Goal: Task Accomplishment & Management: Manage account settings

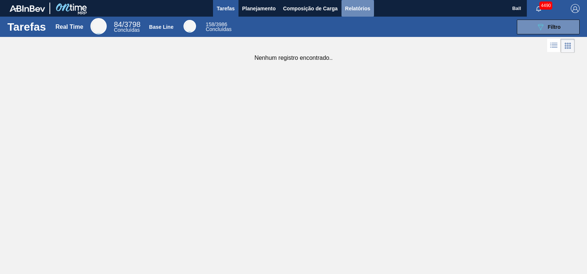
click at [358, 5] on span "Relatórios" at bounding box center [357, 8] width 25 height 9
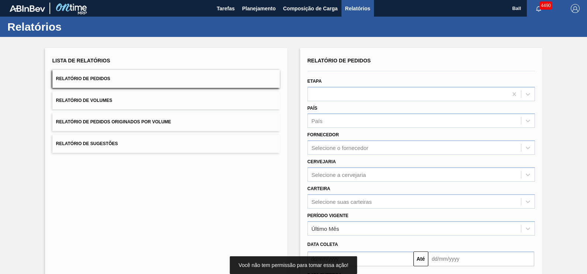
click at [136, 105] on button "Relatório de Volumes" at bounding box center [165, 101] width 227 height 18
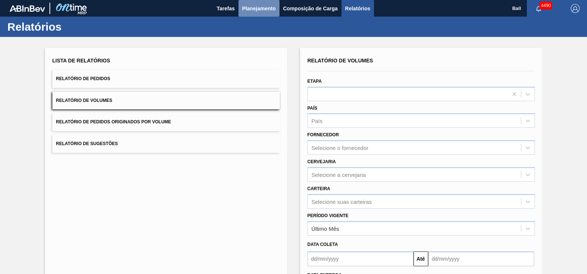
click at [256, 11] on span "Planejamento" at bounding box center [259, 8] width 34 height 9
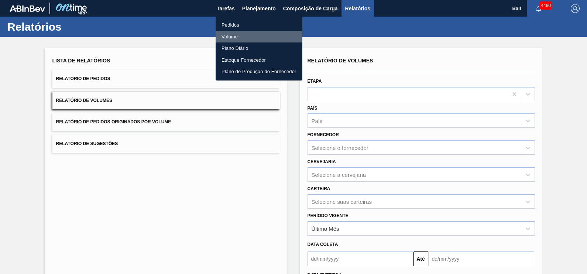
click at [242, 35] on li "Volume" at bounding box center [259, 37] width 87 height 12
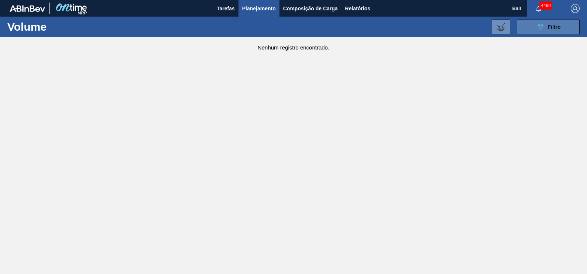
click at [543, 25] on icon "089F7B8B-B2A5-4AFE-B5C0-19BA573D28AC" at bounding box center [540, 27] width 9 height 9
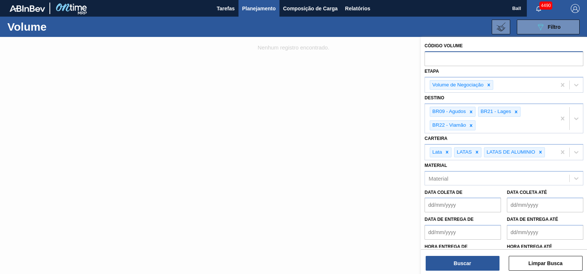
click at [460, 61] on input "text" at bounding box center [504, 58] width 159 height 14
paste input "V625768"
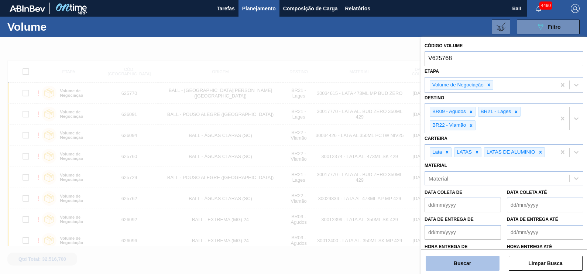
type input "V625768"
click at [470, 260] on button "Buscar" at bounding box center [463, 263] width 74 height 15
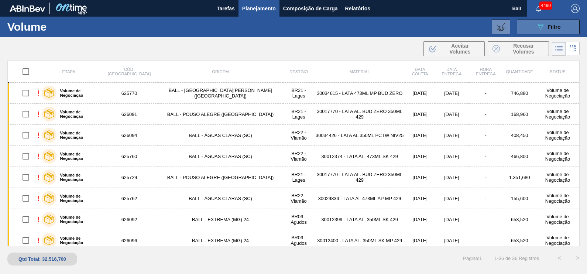
click at [549, 33] on button "089F7B8B-B2A5-4AFE-B5C0-19BA573D28AC Filtro" at bounding box center [548, 27] width 63 height 15
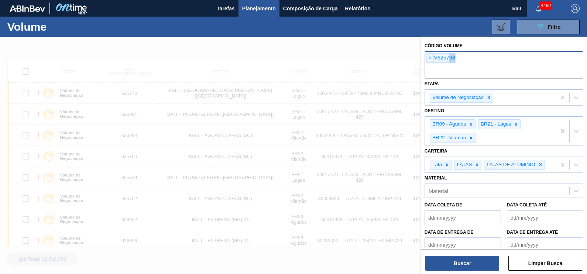
drag, startPoint x: 456, startPoint y: 59, endPoint x: 448, endPoint y: 59, distance: 7.8
click at [449, 59] on div "× V625768" at bounding box center [504, 64] width 159 height 27
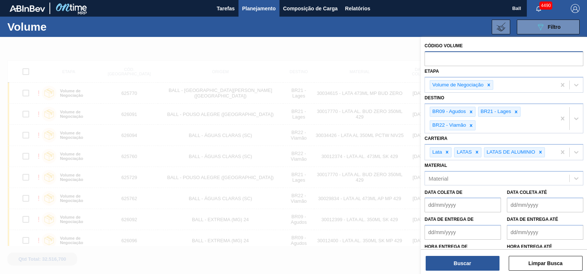
paste input "V625768"
type input "625768"
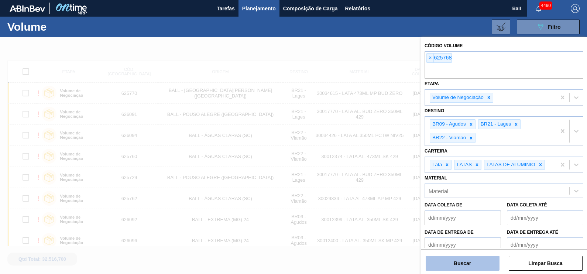
click at [476, 260] on button "Buscar" at bounding box center [463, 263] width 74 height 15
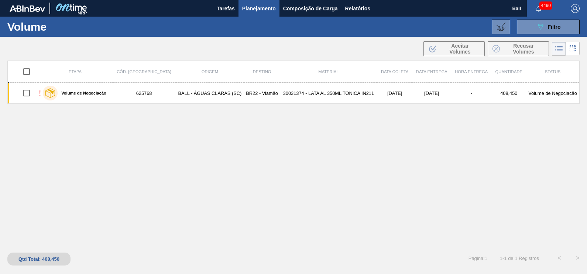
click at [253, 4] on span "Planejamento" at bounding box center [259, 8] width 34 height 9
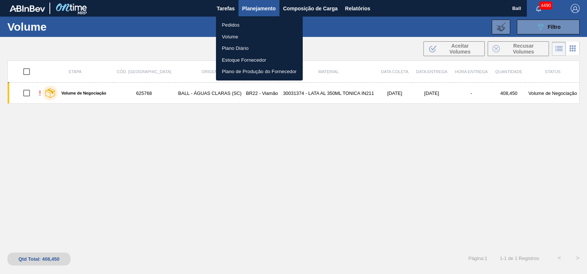
click at [253, 4] on div at bounding box center [293, 137] width 587 height 274
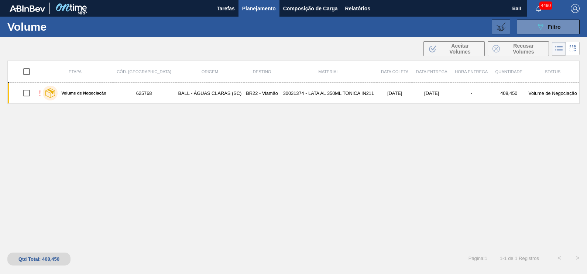
click at [499, 24] on icon at bounding box center [501, 27] width 9 height 9
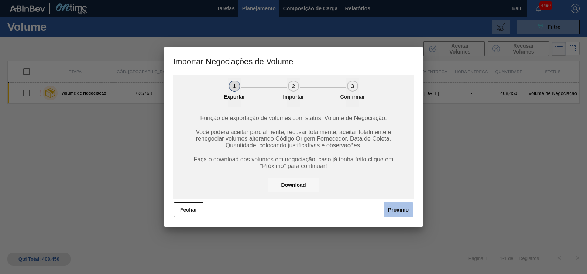
click at [397, 213] on button "Próximo" at bounding box center [399, 209] width 30 height 15
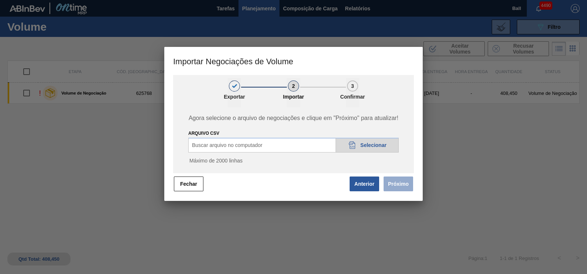
click at [384, 153] on div "ARQUIVO CSV Buscar arquivo no computador 20DAD902-3625-4257-8FDA-0C0CB19E2A3D S…" at bounding box center [293, 149] width 210 height 40
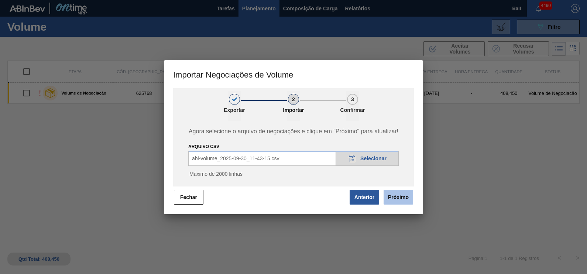
click at [406, 196] on button "Próximo" at bounding box center [399, 197] width 30 height 15
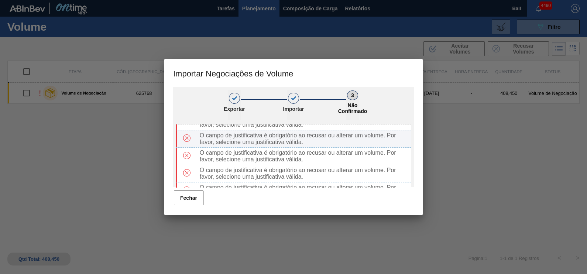
scroll to position [38, 0]
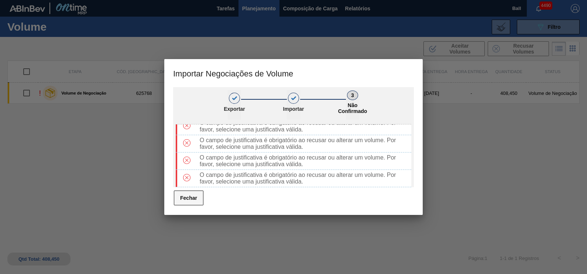
click at [201, 194] on button "Fechar" at bounding box center [189, 198] width 30 height 15
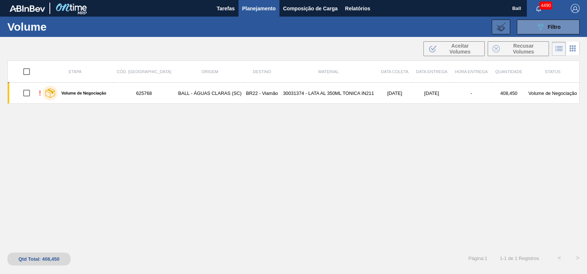
click at [500, 27] on icon at bounding box center [501, 27] width 9 height 9
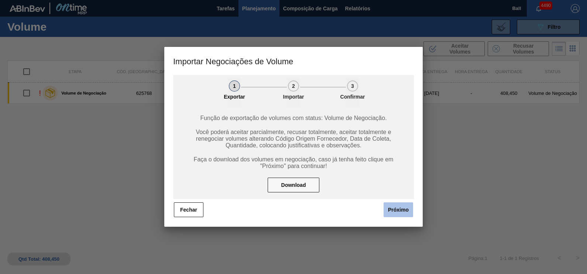
click at [403, 212] on button "Próximo" at bounding box center [399, 209] width 30 height 15
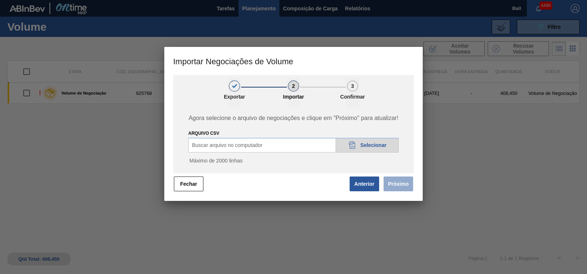
click at [373, 150] on div "20DAD902-3625-4257-8FDA-0C0CB19E2A3D Selecionar" at bounding box center [367, 145] width 63 height 15
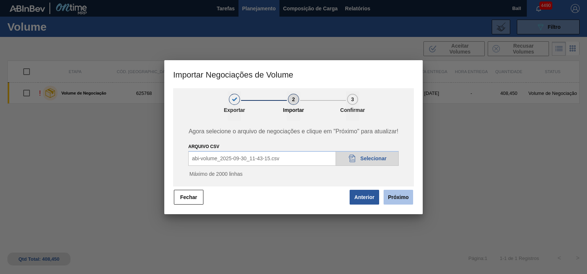
click at [400, 199] on button "Próximo" at bounding box center [399, 197] width 30 height 15
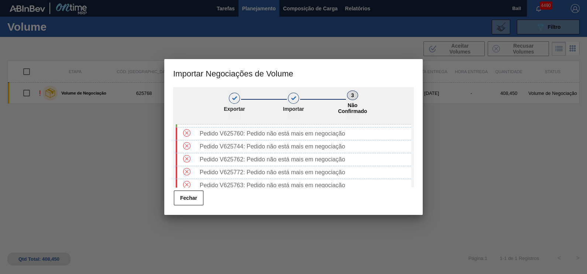
scroll to position [0, 0]
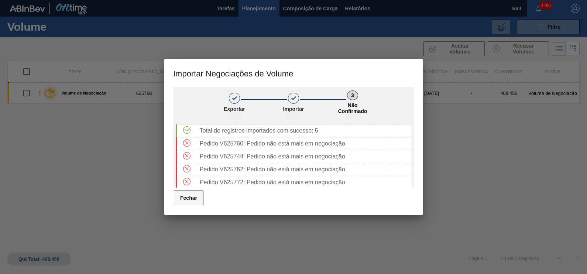
click at [188, 198] on button "Fechar" at bounding box center [189, 198] width 30 height 15
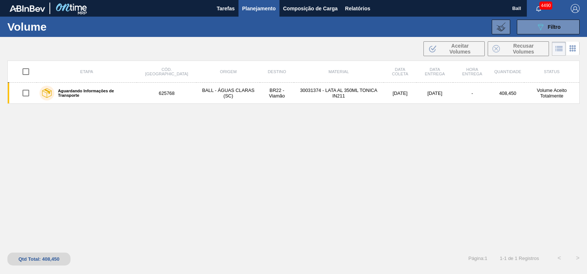
click at [269, 11] on span "Planejamento" at bounding box center [259, 8] width 34 height 9
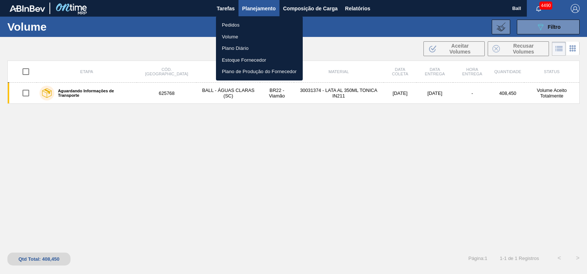
click at [270, 11] on div at bounding box center [293, 137] width 587 height 274
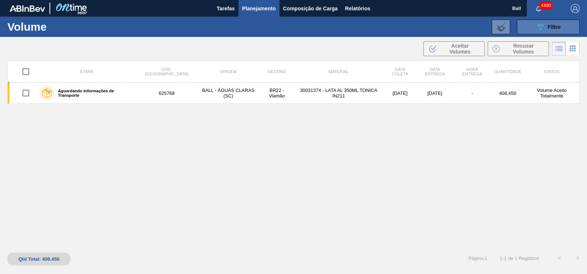
click at [542, 32] on button "089F7B8B-B2A5-4AFE-B5C0-19BA573D28AC Filtro" at bounding box center [548, 27] width 63 height 15
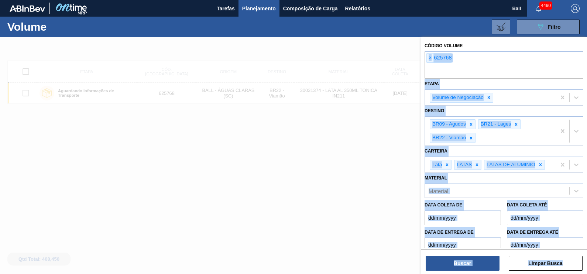
drag, startPoint x: 457, startPoint y: 61, endPoint x: 410, endPoint y: 65, distance: 47.4
click at [421, 65] on div "Código Volume × 625768 Etapa Volume de Negociação Destino BR09 - Agudos BR21 - …" at bounding box center [504, 174] width 166 height 274
click at [429, 66] on input "text" at bounding box center [504, 72] width 159 height 14
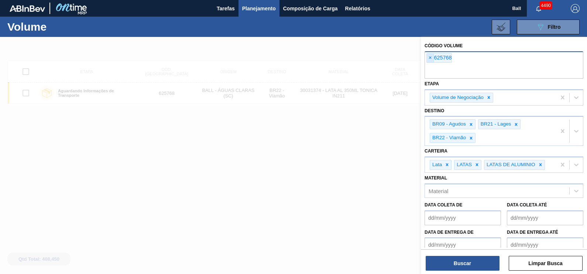
click at [431, 58] on span "×" at bounding box center [430, 58] width 7 height 9
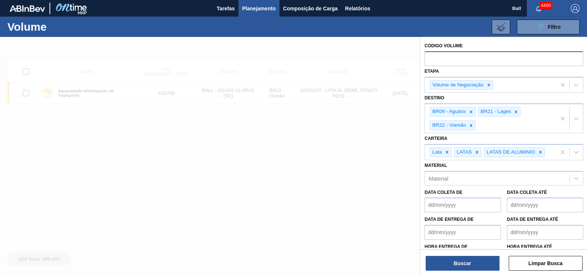
paste input "625729"
type input "625729"
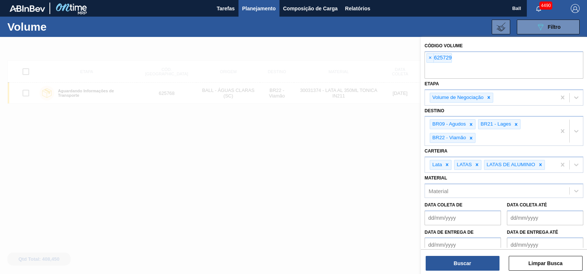
paste input "625730"
type input "625730"
paste input "625739"
type input "625739"
paste input "625732"
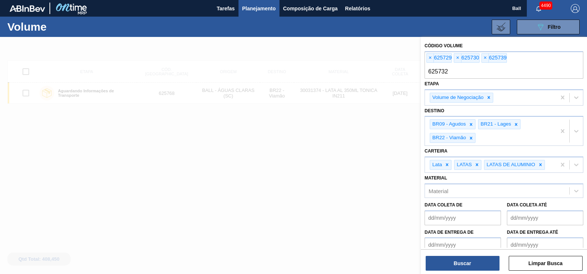
type input "625732"
paste input "625768"
type input "625768"
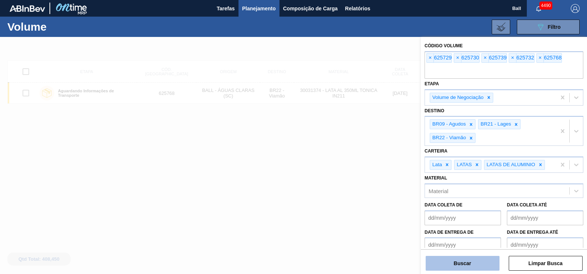
click at [468, 264] on button "Buscar" at bounding box center [463, 263] width 74 height 15
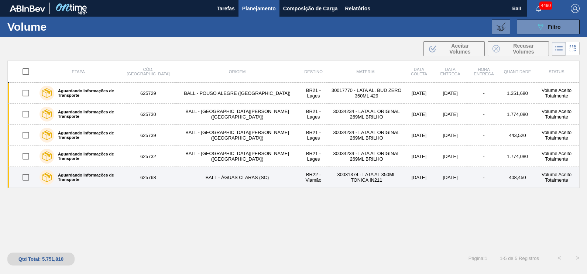
click at [170, 177] on td "625768" at bounding box center [148, 177] width 56 height 21
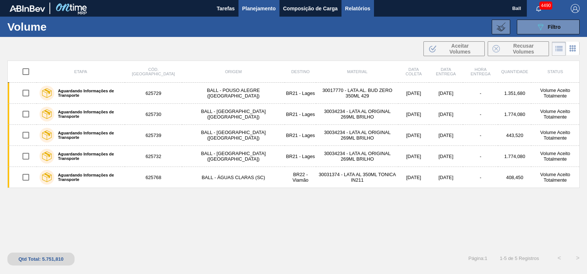
click at [349, 7] on span "Relatórios" at bounding box center [357, 8] width 25 height 9
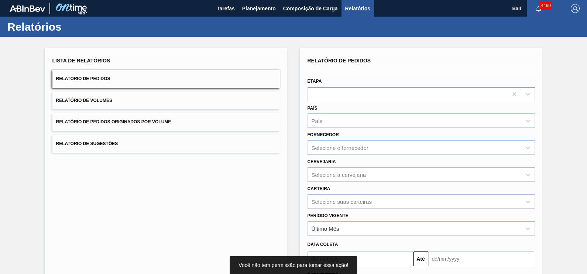
click at [347, 100] on div at bounding box center [421, 94] width 227 height 14
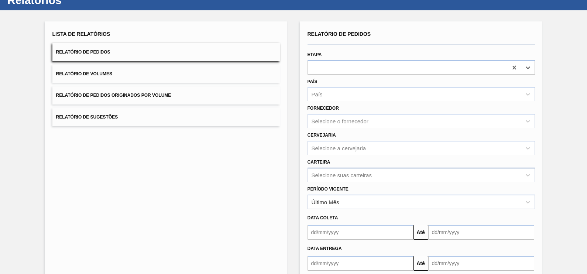
scroll to position [46, 0]
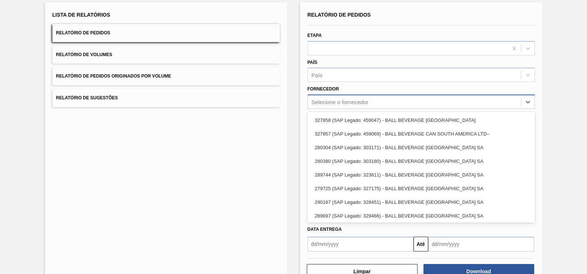
click at [357, 102] on div "Selecione o fornecedor" at bounding box center [340, 102] width 57 height 6
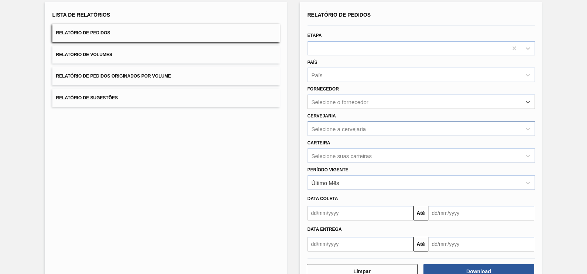
click at [346, 121] on div "Selecione a cervejaria" at bounding box center [421, 128] width 227 height 14
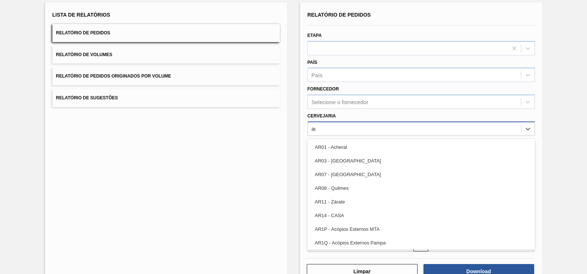
type input "agu"
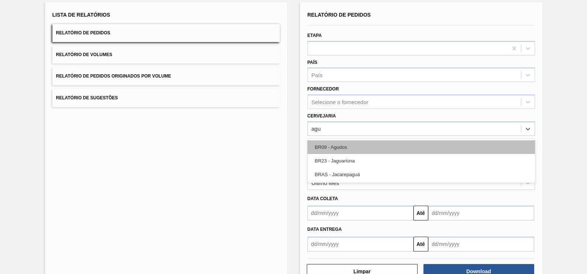
click at [374, 151] on div "BR09 - Agudos" at bounding box center [421, 147] width 227 height 14
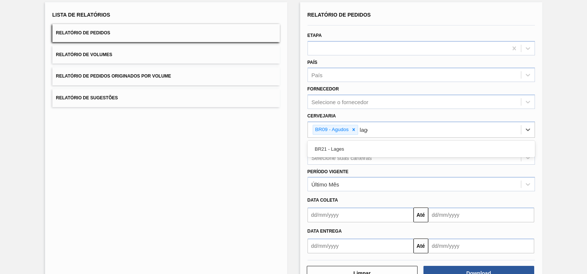
type input "lages"
type input "viam"
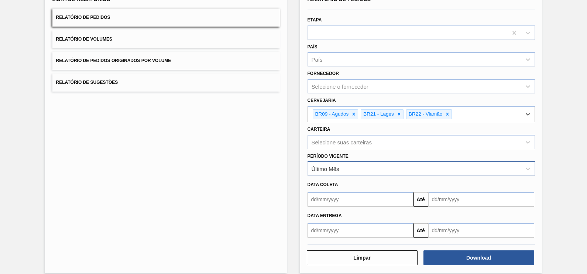
scroll to position [68, 0]
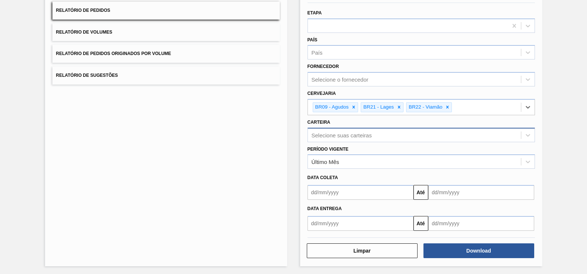
click at [372, 136] on div "Selecione suas carteiras" at bounding box center [414, 135] width 213 height 11
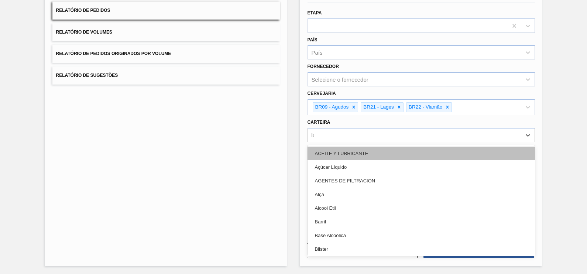
type input "lata"
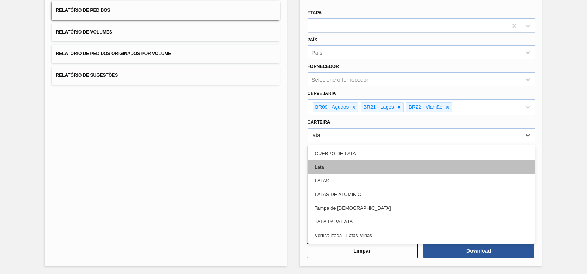
click at [346, 160] on div "Lata" at bounding box center [421, 167] width 227 height 14
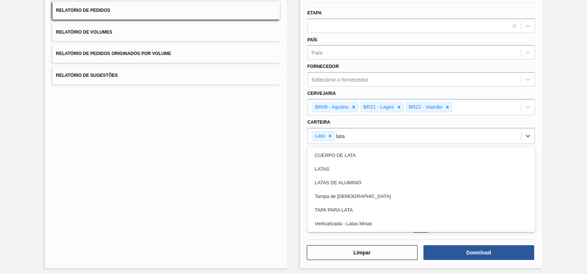
type input "latas"
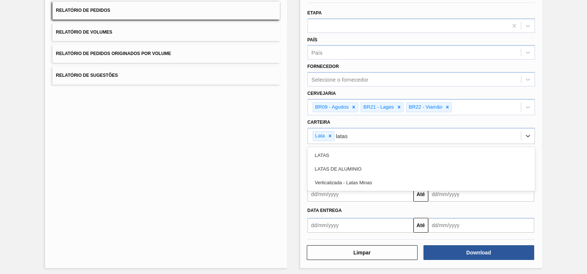
click at [346, 160] on div "LATAS" at bounding box center [421, 155] width 227 height 14
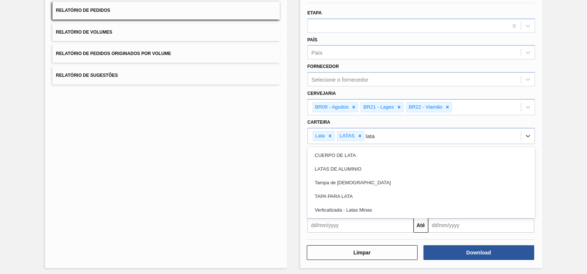
type input "latas"
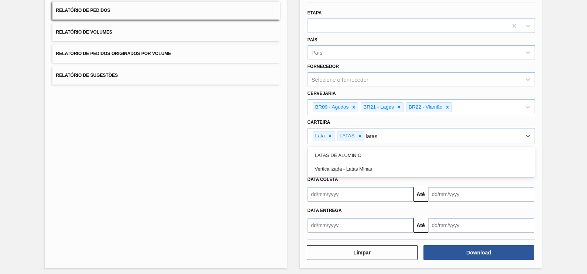
click at [346, 160] on div "LATAS DE ALUMINIO" at bounding box center [421, 155] width 227 height 14
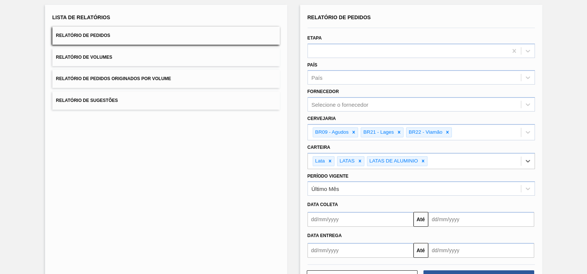
scroll to position [70, 0]
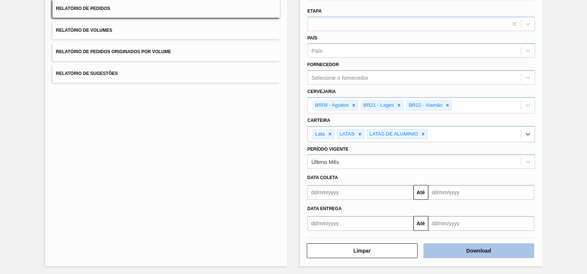
click at [479, 247] on button "Download" at bounding box center [479, 250] width 111 height 15
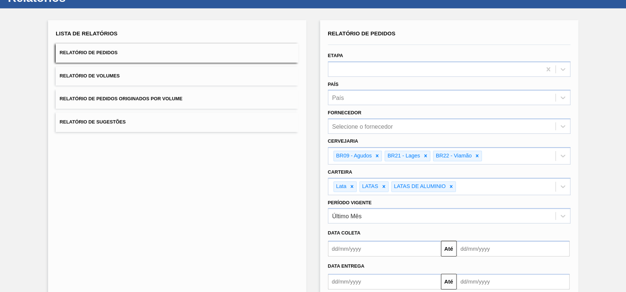
scroll to position [0, 0]
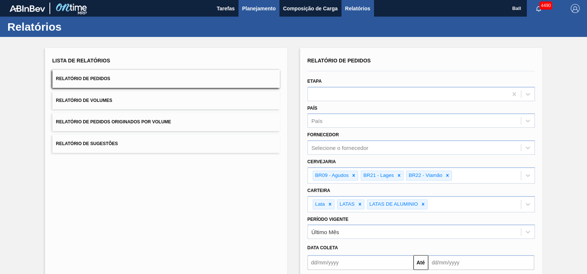
click at [262, 10] on span "Planejamento" at bounding box center [259, 8] width 34 height 9
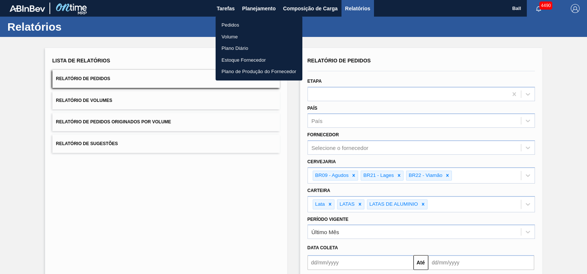
click at [235, 23] on li "Pedidos" at bounding box center [259, 25] width 87 height 12
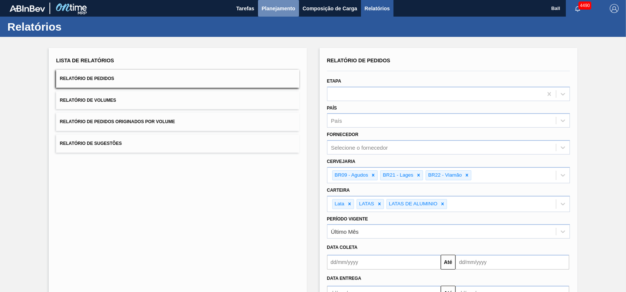
click at [286, 16] on button "Planejamento" at bounding box center [278, 8] width 41 height 17
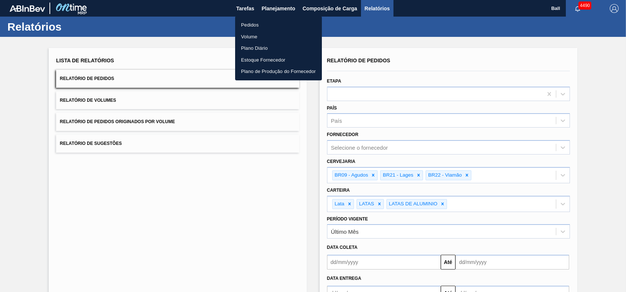
click at [257, 25] on li "Pedidos" at bounding box center [278, 25] width 87 height 12
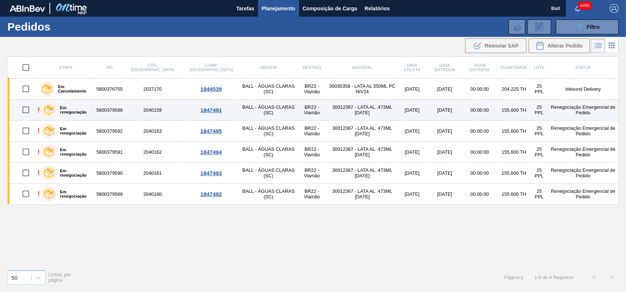
click at [241, 112] on td "BALL - ÁGUAS CLARAS (SC)" at bounding box center [268, 110] width 55 height 21
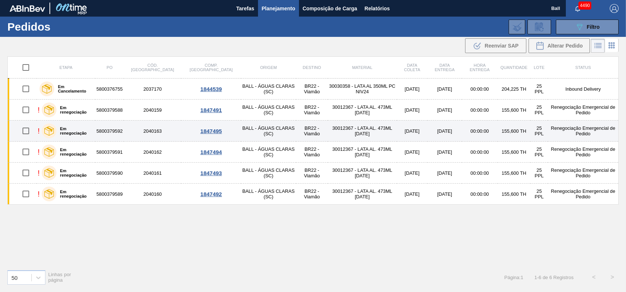
click at [241, 130] on td "BALL - ÁGUAS CLARAS (SC)" at bounding box center [268, 131] width 55 height 21
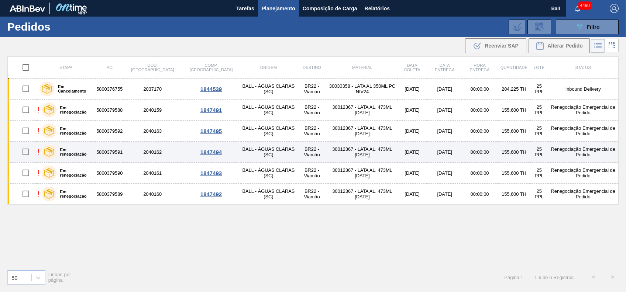
click at [241, 154] on td "BALL - ÁGUAS CLARAS (SC)" at bounding box center [268, 152] width 55 height 21
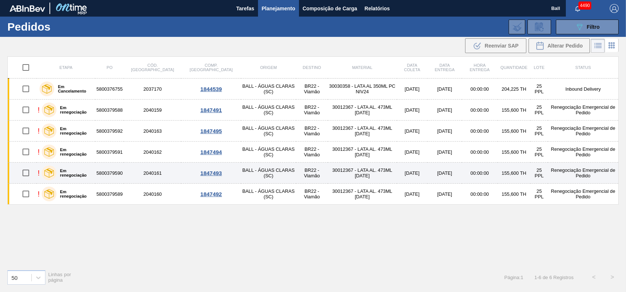
click at [241, 170] on td "BALL - ÁGUAS CLARAS (SC)" at bounding box center [268, 173] width 55 height 21
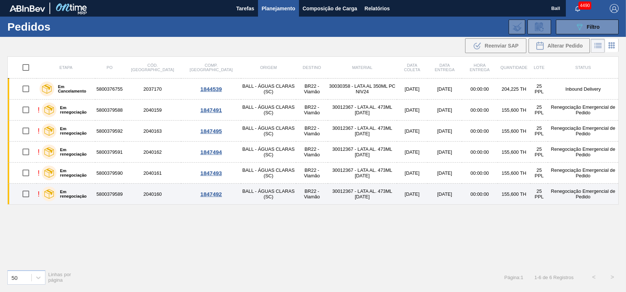
click at [241, 189] on td "BALL - ÁGUAS CLARAS (SC)" at bounding box center [268, 194] width 55 height 21
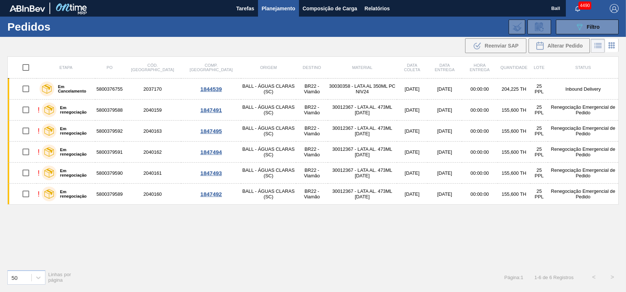
click at [283, 13] on button "Planejamento" at bounding box center [278, 8] width 41 height 17
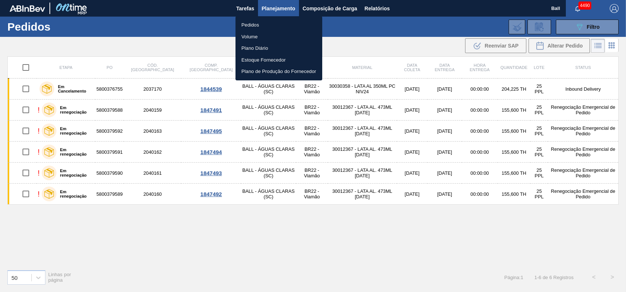
click at [256, 36] on li "Volume" at bounding box center [279, 37] width 87 height 12
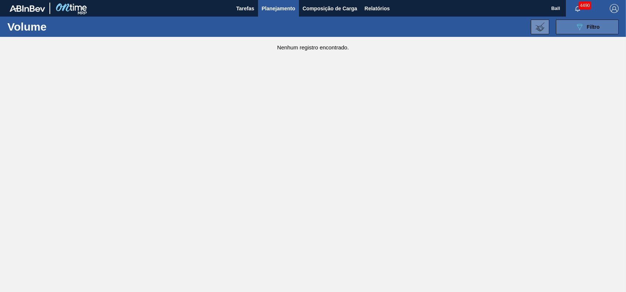
click at [586, 27] on div "089F7B8B-B2A5-4AFE-B5C0-19BA573D28AC Filtro" at bounding box center [587, 27] width 25 height 9
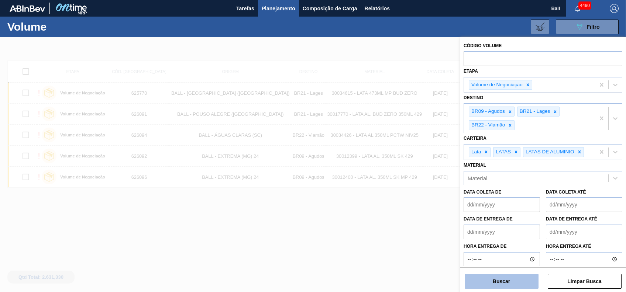
click at [505, 274] on button "Buscar" at bounding box center [502, 281] width 74 height 15
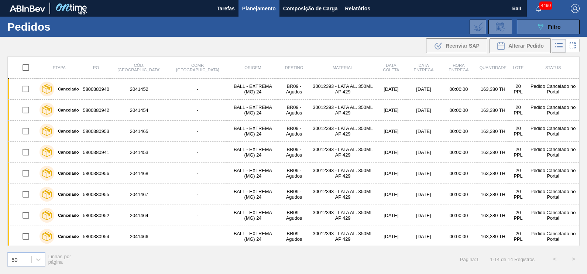
click at [567, 32] on button "089F7B8B-B2A5-4AFE-B5C0-19BA573D28AC Filtro" at bounding box center [548, 27] width 63 height 15
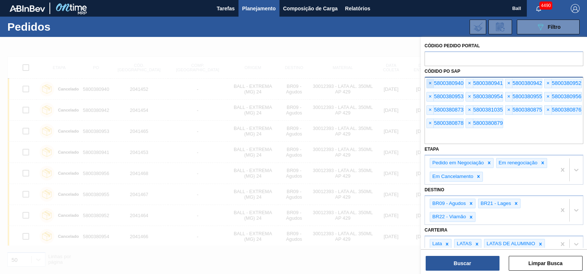
click at [432, 80] on span "×" at bounding box center [430, 83] width 7 height 9
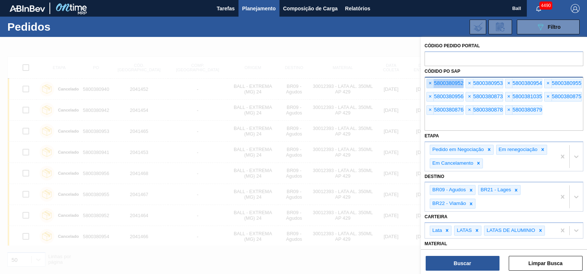
click at [432, 80] on span "×" at bounding box center [430, 83] width 7 height 9
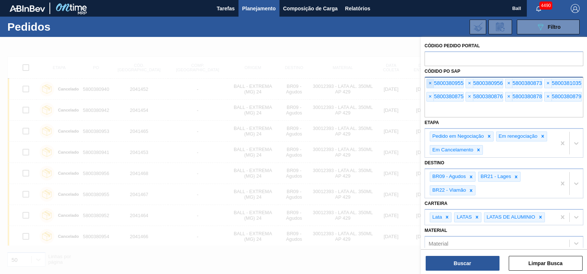
click at [432, 80] on span "×" at bounding box center [430, 83] width 7 height 9
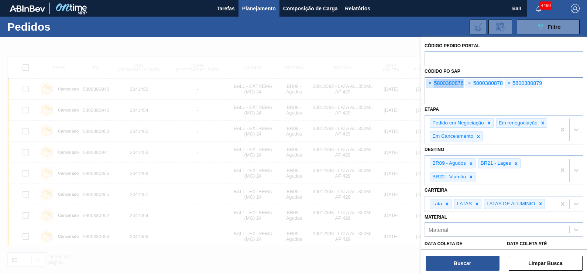
click at [432, 80] on span "×" at bounding box center [430, 83] width 7 height 9
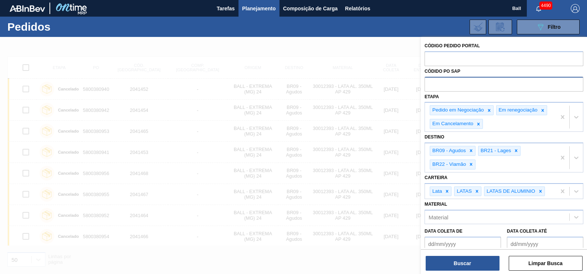
click at [432, 80] on input "text" at bounding box center [504, 84] width 159 height 14
click at [487, 109] on icon at bounding box center [489, 110] width 5 height 5
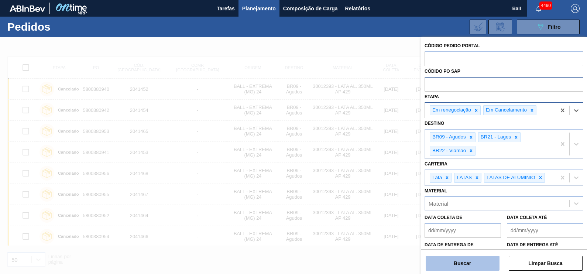
click at [459, 270] on button "Buscar" at bounding box center [463, 263] width 74 height 15
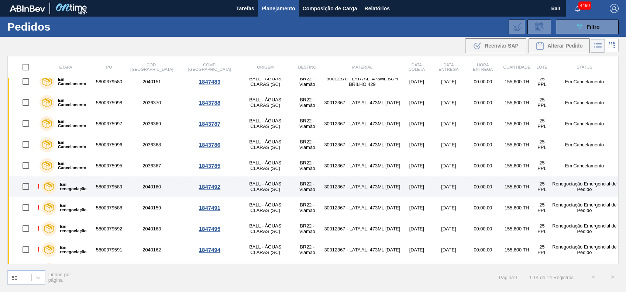
scroll to position [109, 0]
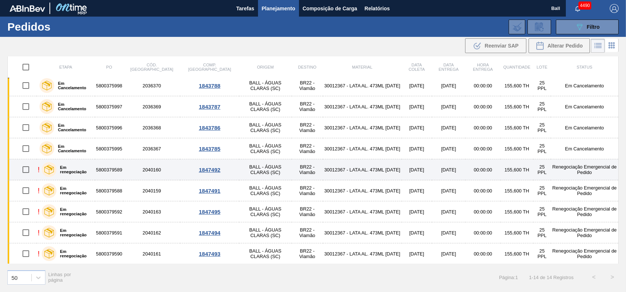
drag, startPoint x: 363, startPoint y: 168, endPoint x: 360, endPoint y: 171, distance: 4.0
click at [363, 168] on td "30012367 - LATA AL. 473ML BC 429" at bounding box center [362, 170] width 79 height 21
click at [336, 179] on td "30012367 - LATA AL. 473ML [DATE]" at bounding box center [362, 170] width 79 height 21
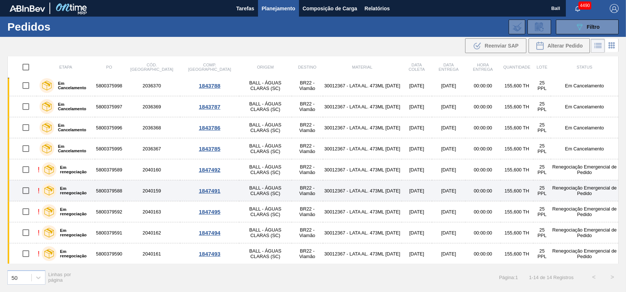
click at [346, 194] on td "30012367 - LATA AL. 473ML [DATE]" at bounding box center [362, 191] width 79 height 21
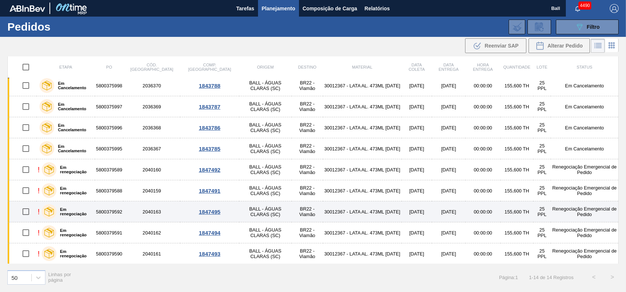
click at [350, 211] on td "30012367 - LATA AL. 473ML [DATE]" at bounding box center [362, 212] width 79 height 21
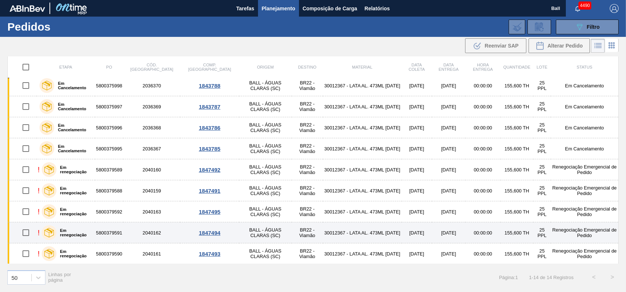
click at [352, 230] on td "30012367 - LATA AL. 473ML BC 429" at bounding box center [362, 233] width 79 height 21
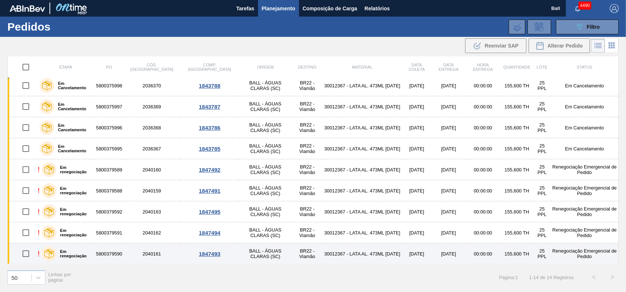
click at [356, 249] on td "30012367 - LATA AL. 473ML BC 429" at bounding box center [362, 254] width 79 height 21
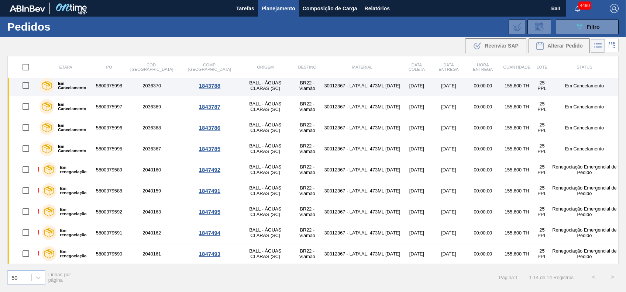
click at [64, 84] on label "Em Cancelamento" at bounding box center [73, 85] width 38 height 9
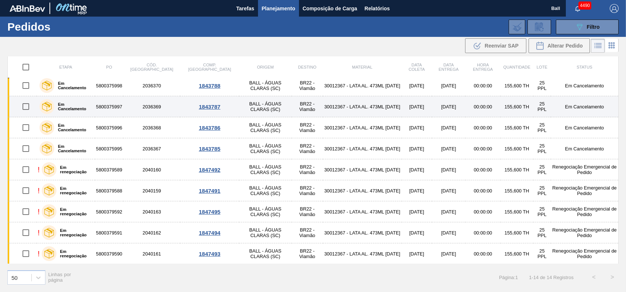
click at [77, 104] on label "Em Cancelamento" at bounding box center [73, 106] width 38 height 9
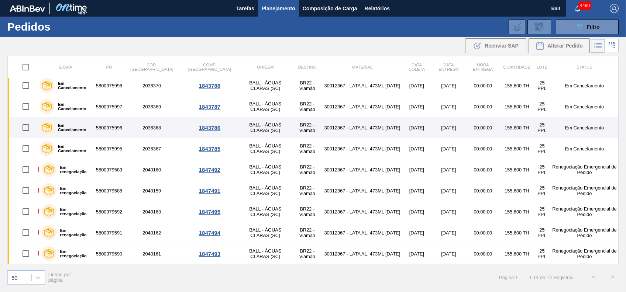
click at [70, 125] on label "Em Cancelamento" at bounding box center [73, 127] width 38 height 9
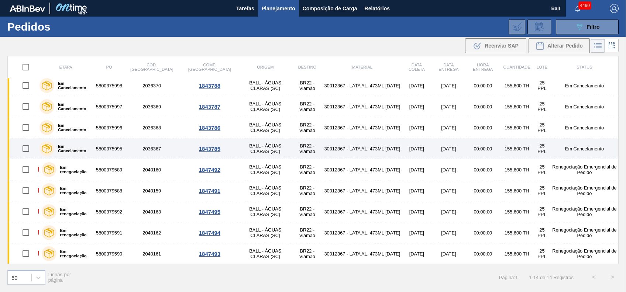
click at [71, 146] on label "Em Cancelamento" at bounding box center [73, 148] width 38 height 9
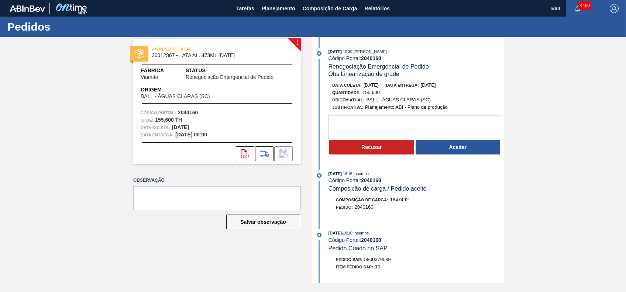
click at [434, 130] on textarea at bounding box center [415, 127] width 172 height 24
click at [369, 262] on span "5800379589" at bounding box center [377, 260] width 27 height 6
copy span "5800379589"
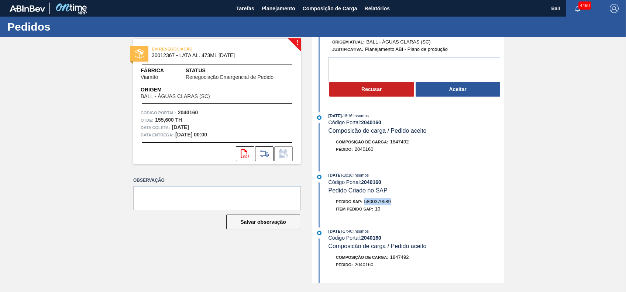
scroll to position [49, 0]
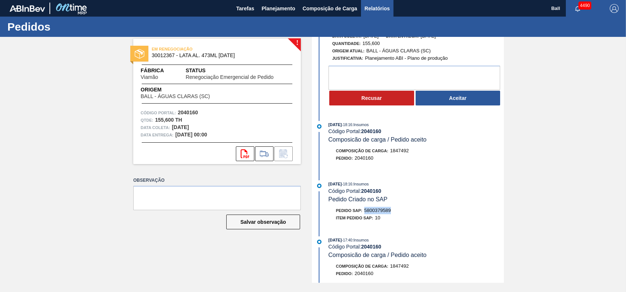
click at [369, 8] on span "Relatórios" at bounding box center [377, 8] width 25 height 9
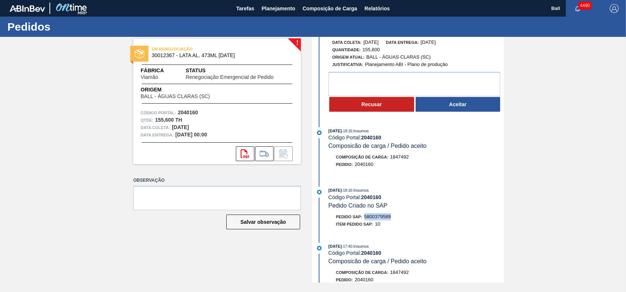
scroll to position [0, 0]
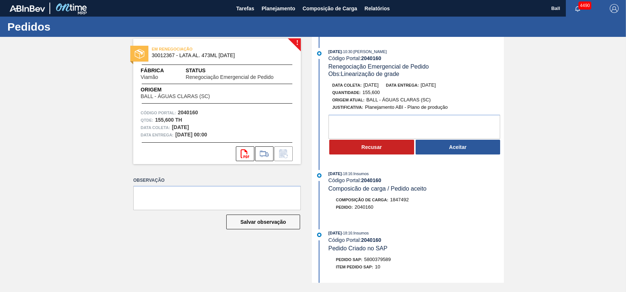
click at [564, 163] on div "! EM RENEGOCIAÇÃO 30012367 - LATA AL. 473ML [DATE] Fábrica Viamão Status Renego…" at bounding box center [313, 160] width 626 height 246
click at [564, 171] on div "! EM RENEGOCIAÇÃO 30012367 - LATA AL. 473ML [DATE] Fábrica Viamão Status Renego…" at bounding box center [313, 160] width 626 height 246
drag, startPoint x: 367, startPoint y: 263, endPoint x: 381, endPoint y: 263, distance: 13.3
click at [381, 263] on span "5800379588" at bounding box center [377, 260] width 27 height 6
drag, startPoint x: 381, startPoint y: 263, endPoint x: 393, endPoint y: 264, distance: 12.2
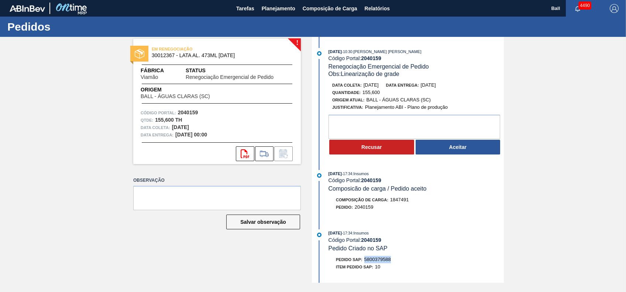
click at [393, 264] on div "Pedido SAP: 5800379588" at bounding box center [416, 259] width 175 height 7
copy span "5800379588"
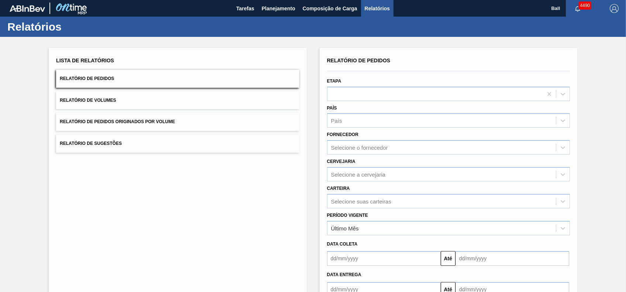
click at [134, 123] on span "Relatório de Pedidos Originados por Volume" at bounding box center [117, 121] width 115 height 5
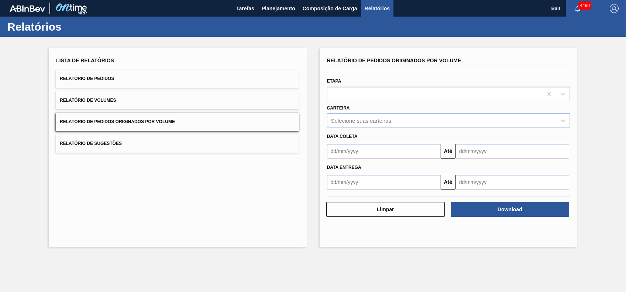
click at [418, 94] on div at bounding box center [435, 94] width 215 height 11
click at [419, 94] on div at bounding box center [435, 94] width 215 height 11
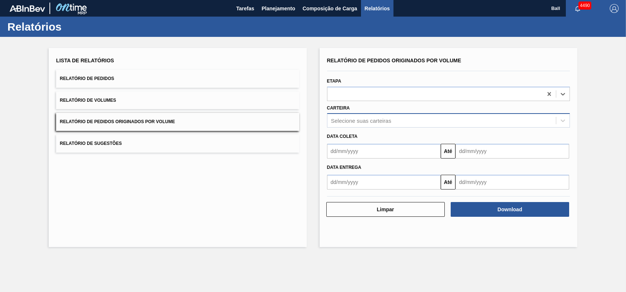
click at [386, 119] on div "Selecione suas carteiras" at bounding box center [361, 121] width 60 height 6
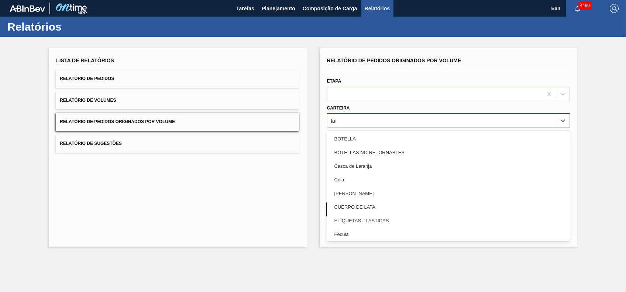
type input "lata"
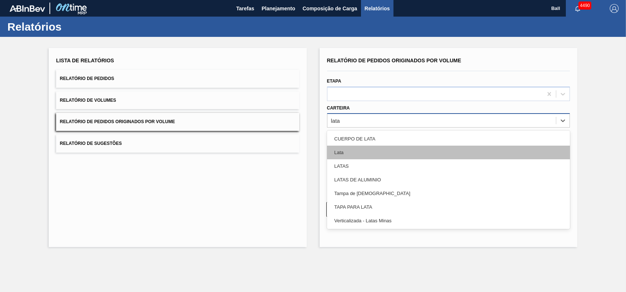
click at [348, 150] on div "Lata" at bounding box center [448, 153] width 243 height 14
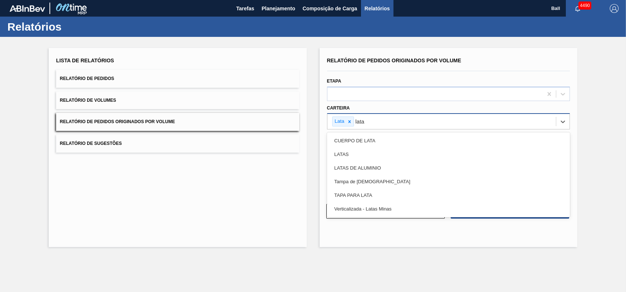
type input "latas"
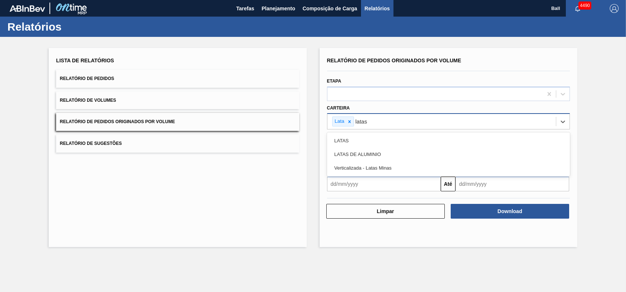
click at [348, 150] on div "LATAS DE ALUMINIO" at bounding box center [448, 155] width 243 height 14
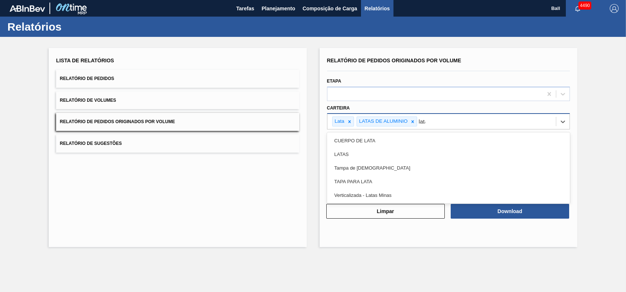
type input "latas"
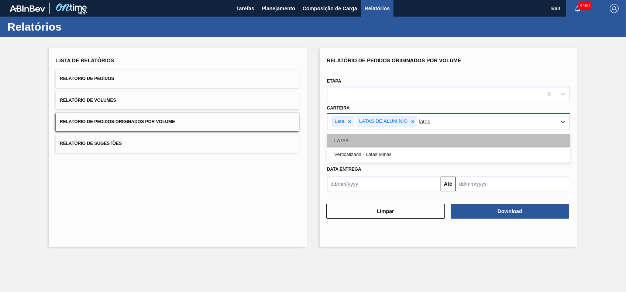
click at [347, 143] on div "LATAS" at bounding box center [448, 141] width 243 height 14
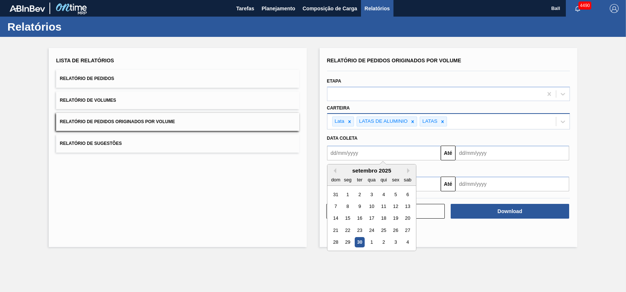
click at [417, 149] on input "text" at bounding box center [384, 153] width 114 height 15
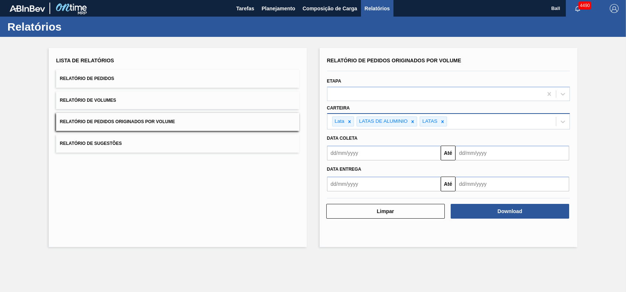
click at [425, 150] on input "text" at bounding box center [384, 153] width 114 height 15
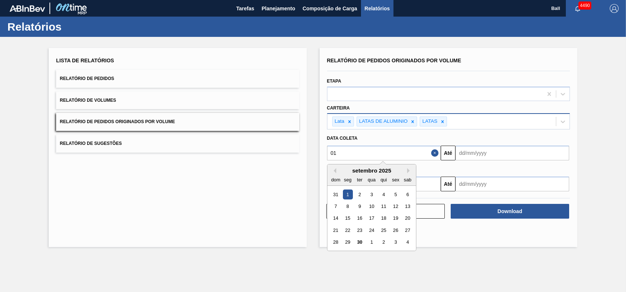
click at [346, 192] on div "1" at bounding box center [348, 195] width 10 height 10
type input "01/09/2025"
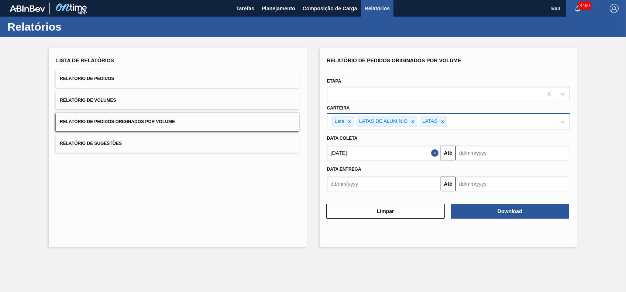
click at [508, 161] on div "Data entrega Até" at bounding box center [448, 176] width 249 height 31
click at [503, 156] on input "text" at bounding box center [513, 153] width 114 height 15
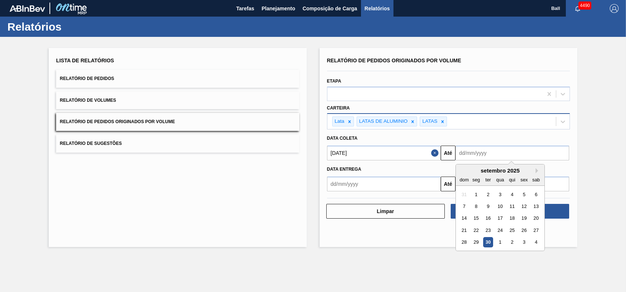
click at [492, 247] on div "30" at bounding box center [488, 243] width 10 height 10
type input "30/09/2025"
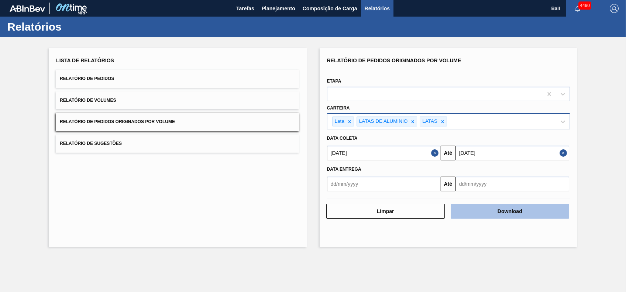
click at [506, 210] on button "Download" at bounding box center [510, 211] width 119 height 15
click at [504, 210] on button "Download" at bounding box center [510, 211] width 119 height 15
click at [564, 154] on button "Close" at bounding box center [565, 153] width 10 height 15
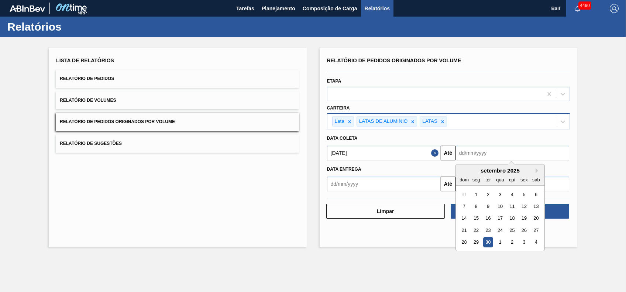
click at [508, 156] on input "text" at bounding box center [513, 153] width 114 height 15
click at [535, 168] on div "setembro 2025" at bounding box center [500, 171] width 89 height 6
click at [538, 169] on button "Next Month" at bounding box center [538, 170] width 5 height 5
click at [538, 192] on div "1" at bounding box center [536, 195] width 10 height 10
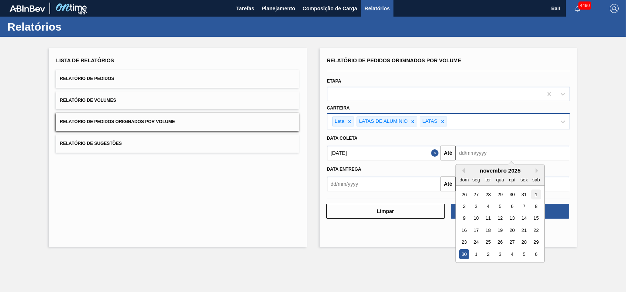
type input "01/11/2025"
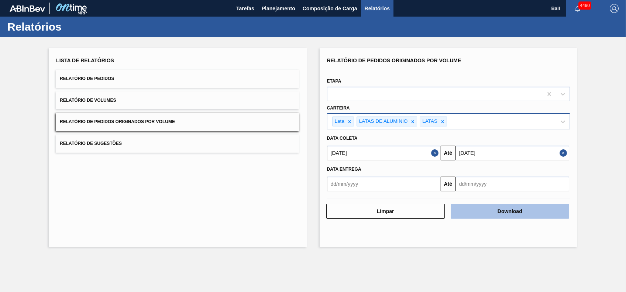
click at [521, 210] on button "Download" at bounding box center [510, 211] width 119 height 15
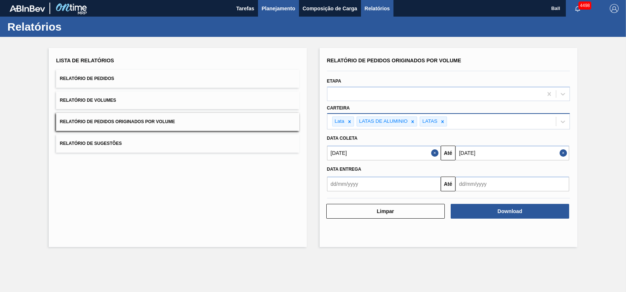
click at [273, 9] on span "Planejamento" at bounding box center [279, 8] width 34 height 9
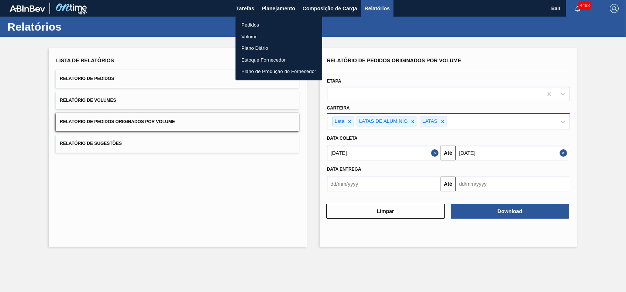
click at [262, 34] on li "Volume" at bounding box center [279, 37] width 87 height 12
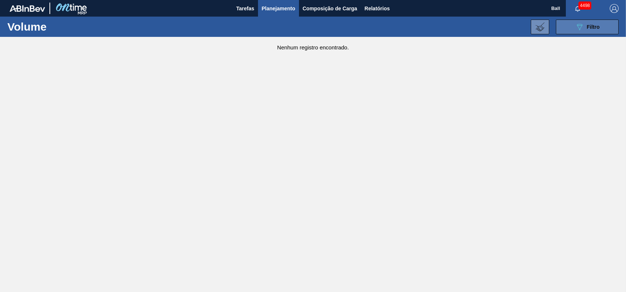
click at [599, 29] on span "Filtro" at bounding box center [593, 27] width 13 height 6
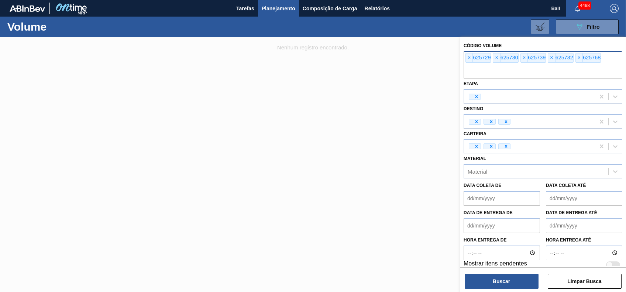
click at [605, 55] on div "× 625729 × 625730 × 625739 × 625732 × 625768" at bounding box center [543, 64] width 159 height 27
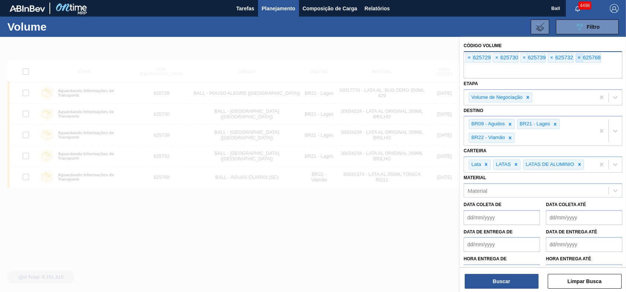
click at [577, 55] on span "×" at bounding box center [579, 58] width 7 height 9
click at [550, 61] on span "×" at bounding box center [551, 58] width 7 height 9
click at [471, 57] on span "×" at bounding box center [469, 58] width 7 height 9
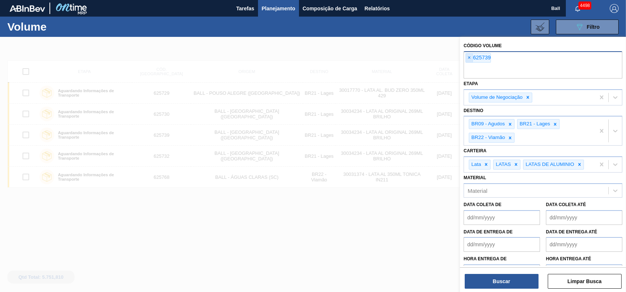
click at [471, 65] on input "text" at bounding box center [543, 72] width 159 height 14
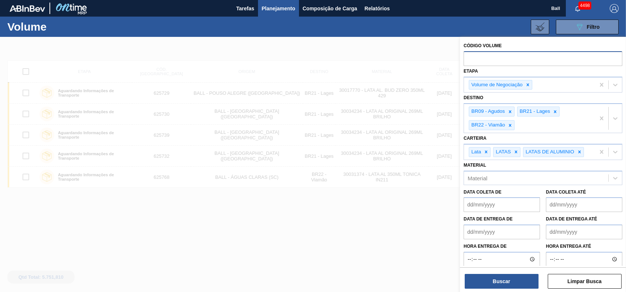
paste input "624667"
type input "624667"
click at [526, 281] on button "Buscar" at bounding box center [502, 281] width 74 height 15
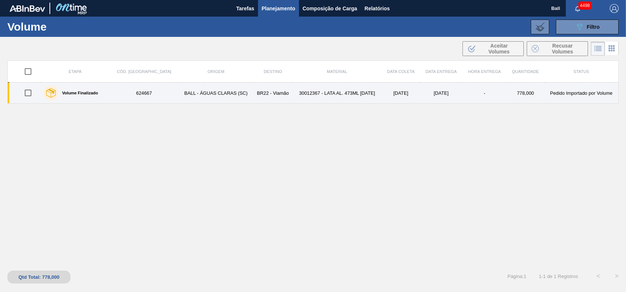
click at [357, 98] on td "30012367 - LATA AL. 473ML [DATE]" at bounding box center [336, 93] width 89 height 21
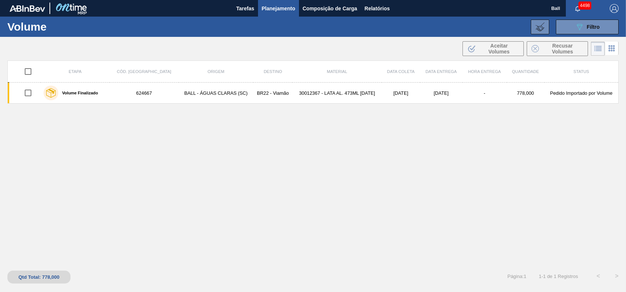
click at [324, 183] on div "Etapa Cód. Pedido Origem Destino Material Data coleta Data entrega Hora Entrega…" at bounding box center [313, 163] width 612 height 204
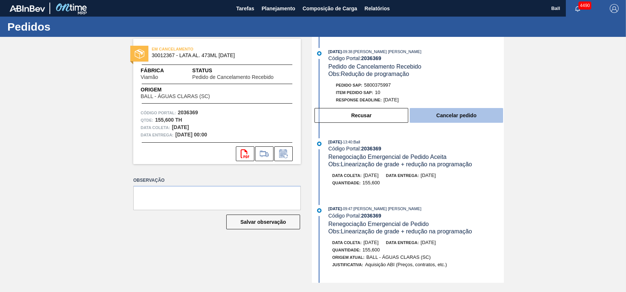
click at [467, 120] on button "Cancelar pedido" at bounding box center [456, 115] width 93 height 15
click at [467, 122] on button "Cancelar pedido" at bounding box center [456, 115] width 93 height 15
click at [462, 118] on button "Cancelar pedido" at bounding box center [456, 115] width 93 height 15
click at [474, 118] on button "Cancelar pedido" at bounding box center [456, 115] width 93 height 15
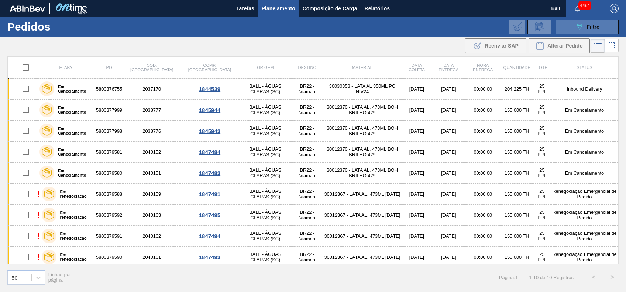
click at [599, 30] on div "089F7B8B-B2A5-4AFE-B5C0-19BA573D28AC Filtro" at bounding box center [587, 27] width 25 height 9
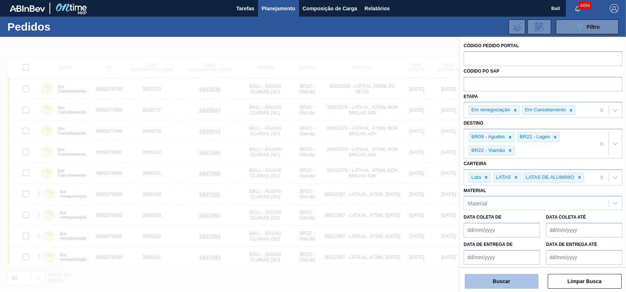
click at [507, 281] on button "Buscar" at bounding box center [502, 281] width 74 height 15
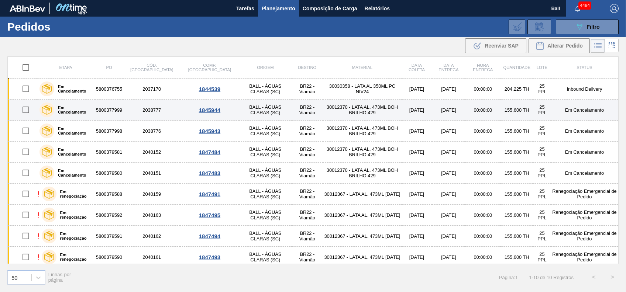
click at [360, 115] on td "30012370 - LATA AL. 473ML BOH BRILHO 429" at bounding box center [362, 110] width 79 height 21
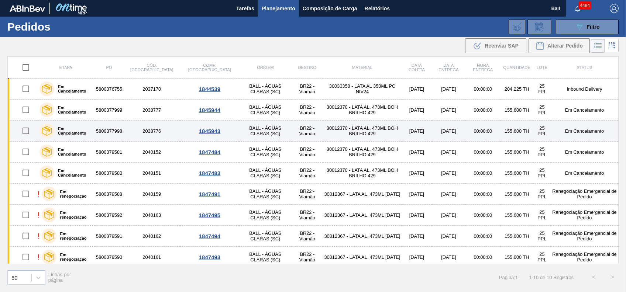
click at [362, 130] on td "30012370 - LATA AL. 473ML BOH BRILHO 429" at bounding box center [362, 131] width 79 height 21
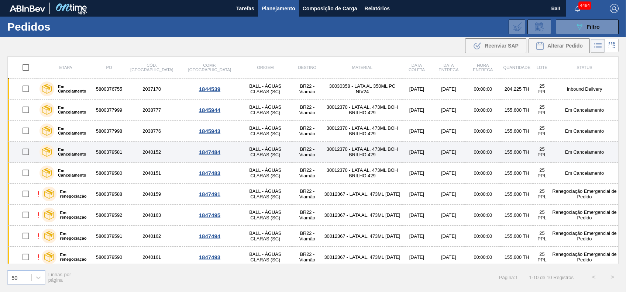
click at [376, 146] on td "30012370 - LATA AL. 473ML BOH BRILHO 429" at bounding box center [362, 152] width 79 height 21
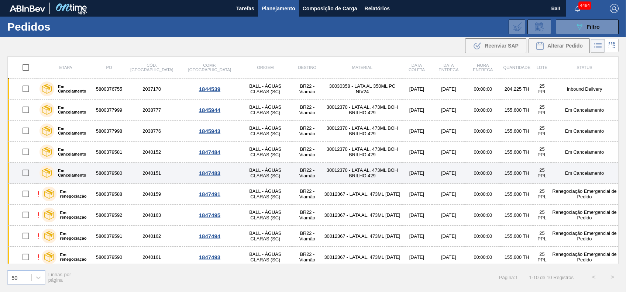
click at [374, 174] on td "30012370 - LATA AL. 473ML BOH BRILHO 429" at bounding box center [362, 173] width 79 height 21
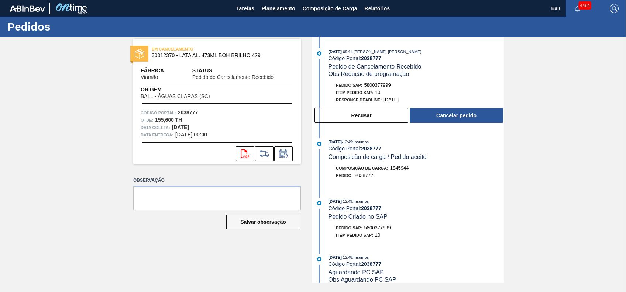
click at [387, 87] on span "5800377999" at bounding box center [377, 85] width 27 height 6
copy span "5800377999"
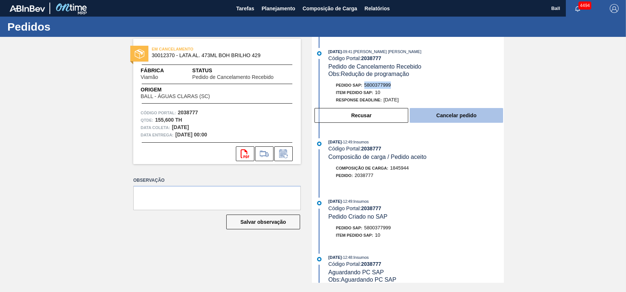
click at [443, 121] on button "Cancelar pedido" at bounding box center [456, 115] width 93 height 15
click at [443, 114] on button "Cancelar pedido" at bounding box center [456, 115] width 93 height 15
click at [469, 114] on button "Cancelar pedido" at bounding box center [456, 115] width 93 height 15
click at [482, 121] on button "Cancelar pedido" at bounding box center [456, 115] width 93 height 15
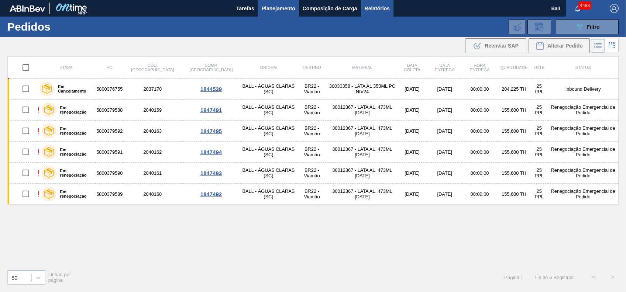
click at [372, 8] on span "Relatórios" at bounding box center [377, 8] width 25 height 9
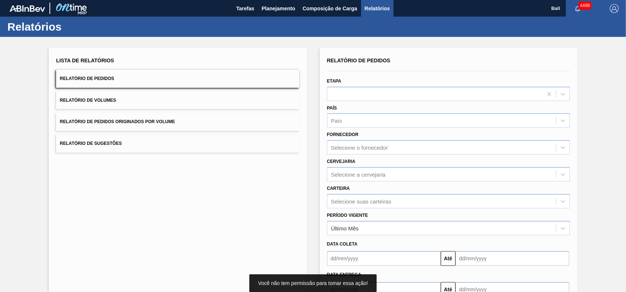
click at [153, 117] on button "Relatório de Pedidos Originados por Volume" at bounding box center [177, 122] width 243 height 18
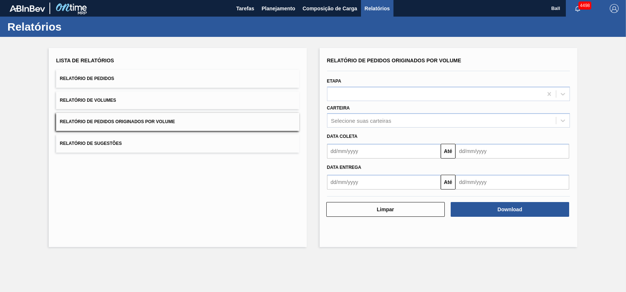
click at [381, 147] on input "text" at bounding box center [384, 151] width 114 height 15
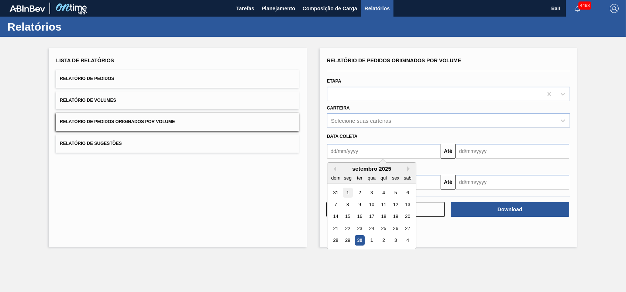
click at [346, 195] on div "1" at bounding box center [348, 193] width 10 height 10
type input "[DATE]"
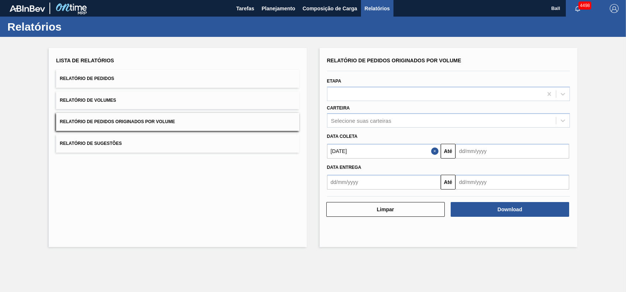
click at [493, 154] on input "text" at bounding box center [513, 151] width 114 height 15
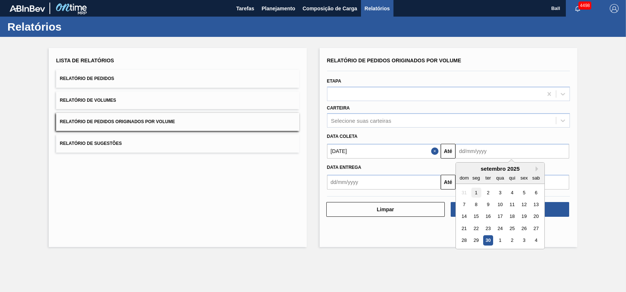
click at [479, 192] on div "1" at bounding box center [476, 193] width 10 height 10
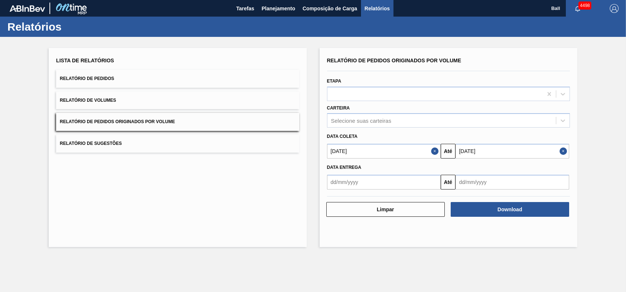
click at [548, 150] on input "01/09/2025" at bounding box center [513, 151] width 114 height 15
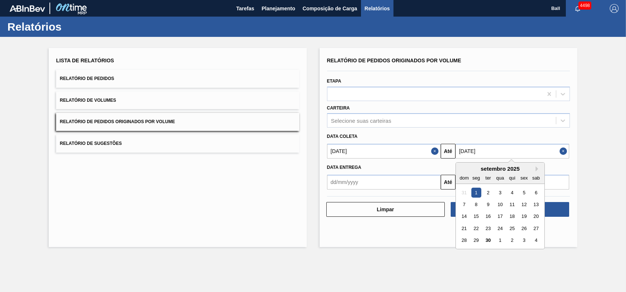
drag, startPoint x: 474, startPoint y: 151, endPoint x: 466, endPoint y: 151, distance: 7.4
click at [466, 151] on input "01/09/2025" at bounding box center [513, 151] width 114 height 15
type input "01/09/2025"
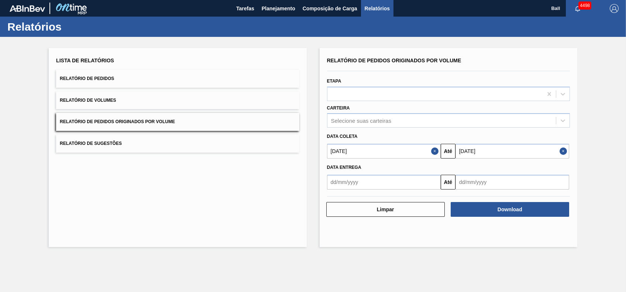
click at [593, 165] on div "Lista de Relatórios Relatório de Pedidos Relatório de Volumes Relatório de Pedi…" at bounding box center [313, 147] width 626 height 220
click at [563, 153] on button "Close" at bounding box center [565, 151] width 10 height 15
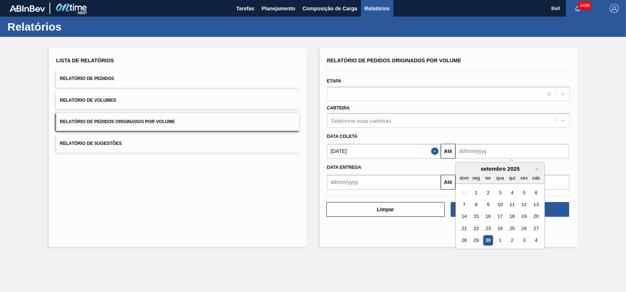
click at [546, 153] on input "text" at bounding box center [513, 151] width 114 height 15
click at [536, 167] on button "Next Month" at bounding box center [538, 169] width 5 height 5
click at [533, 195] on div "1" at bounding box center [536, 193] width 10 height 10
type input "01/11/2025"
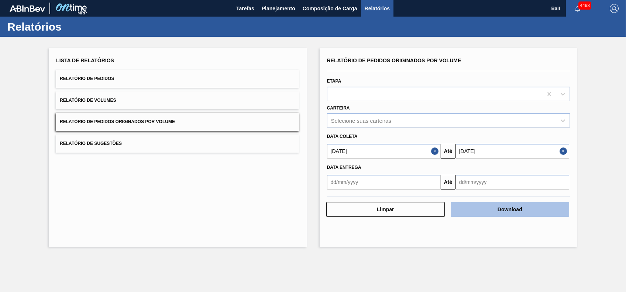
click at [494, 207] on button "Download" at bounding box center [510, 209] width 119 height 15
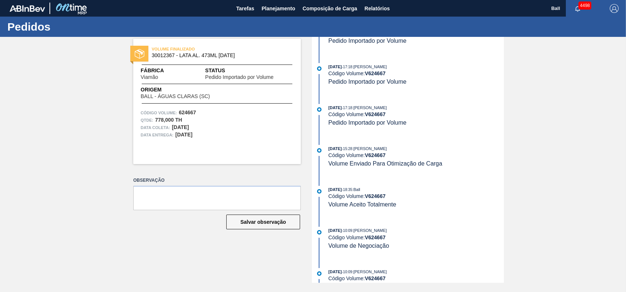
scroll to position [126, 0]
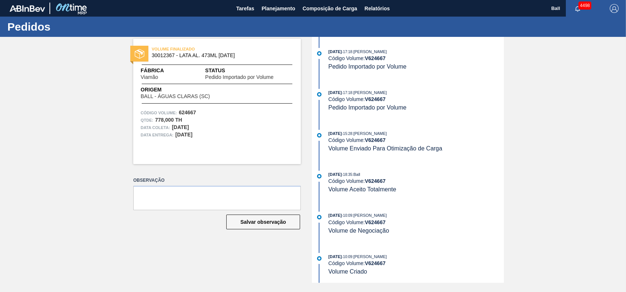
click at [532, 95] on div "VOLUME FINALIZADO 30012367 - LATA AL. 473ML [DATE] Fábrica Viamão Status Pedido…" at bounding box center [313, 160] width 626 height 246
drag, startPoint x: 504, startPoint y: 165, endPoint x: 503, endPoint y: 148, distance: 17.8
click at [503, 148] on div "VOLUME FINALIZADO 30012367 - LATA AL. 473ML [DATE] Fábrica Viamão Status Pedido…" at bounding box center [313, 160] width 626 height 246
drag, startPoint x: 503, startPoint y: 148, endPoint x: 498, endPoint y: 160, distance: 13.1
click at [498, 160] on div "[DATE] 17:18 : [PERSON_NAME] Código Volume: V 624667 Pedido Importado por Volum…" at bounding box center [409, 160] width 190 height 246
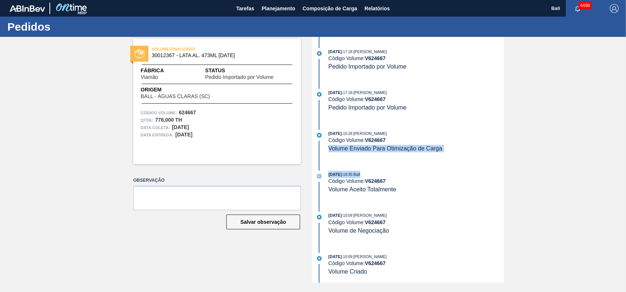
click at [501, 173] on div "[DATE] 18:35 : Ball" at bounding box center [416, 174] width 175 height 7
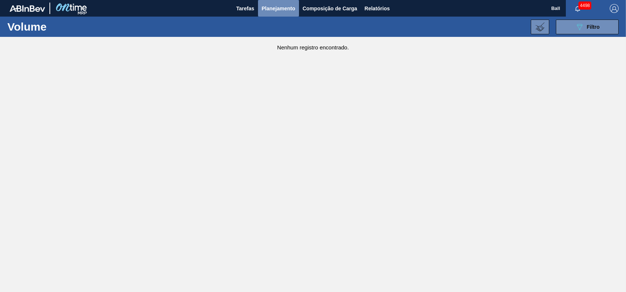
click at [284, 14] on button "Planejamento" at bounding box center [278, 8] width 41 height 17
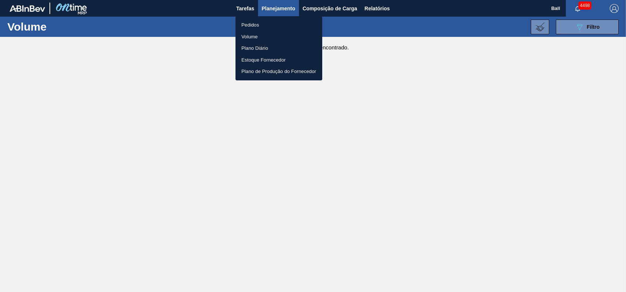
click at [285, 6] on div at bounding box center [313, 146] width 626 height 292
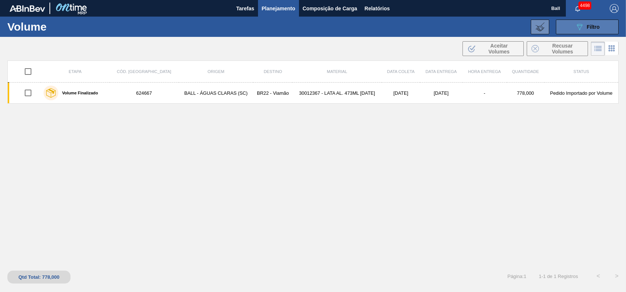
click at [596, 27] on span "Filtro" at bounding box center [593, 27] width 13 height 6
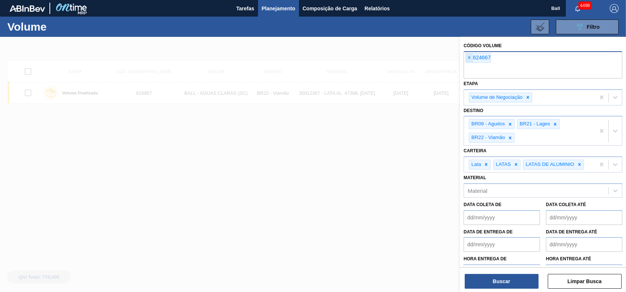
click at [471, 59] on span "×" at bounding box center [469, 58] width 7 height 9
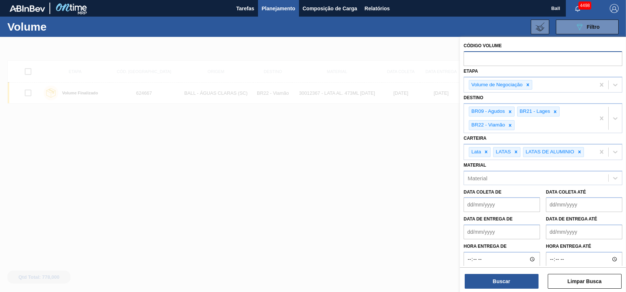
click at [405, 138] on div at bounding box center [313, 183] width 626 height 292
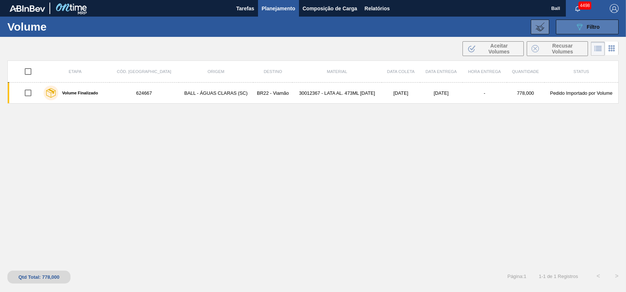
click at [570, 28] on button "089F7B8B-B2A5-4AFE-B5C0-19BA573D28AC Filtro" at bounding box center [587, 27] width 63 height 15
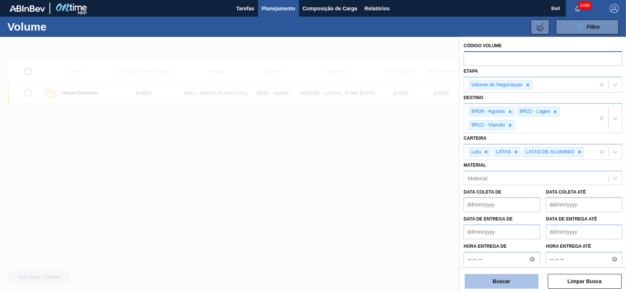
click at [508, 281] on button "Buscar" at bounding box center [502, 281] width 74 height 15
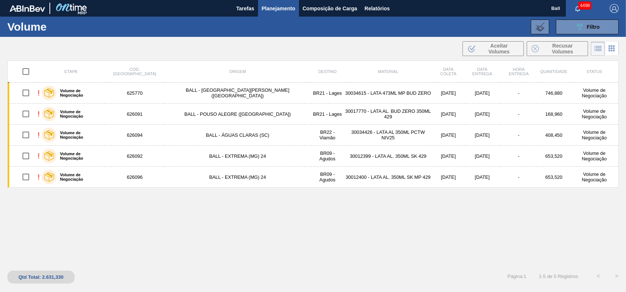
click at [310, 252] on div "Etapa Cód. Pedido Origem Destino Material Data coleta Data entrega Hora Entrega…" at bounding box center [313, 163] width 612 height 204
click at [376, 11] on span "Relatórios" at bounding box center [377, 8] width 25 height 9
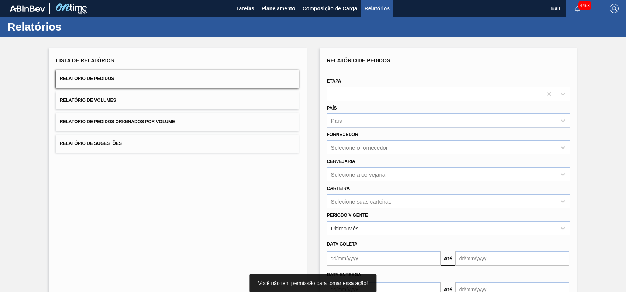
click at [124, 95] on button "Relatório de Volumes" at bounding box center [177, 101] width 243 height 18
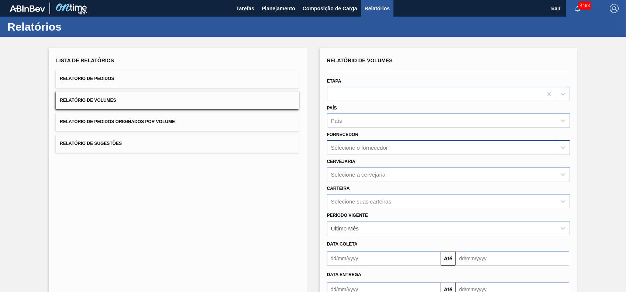
click at [384, 145] on div "Selecione o fornecedor" at bounding box center [359, 148] width 57 height 6
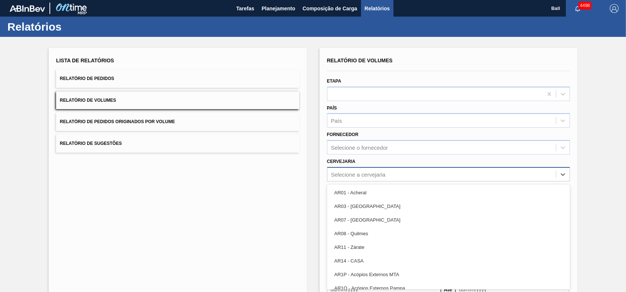
click at [379, 175] on div "Selecione a cervejaria" at bounding box center [448, 174] width 243 height 14
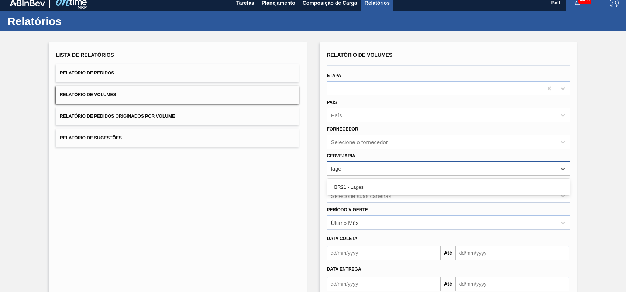
type input "lages"
type input "viam"
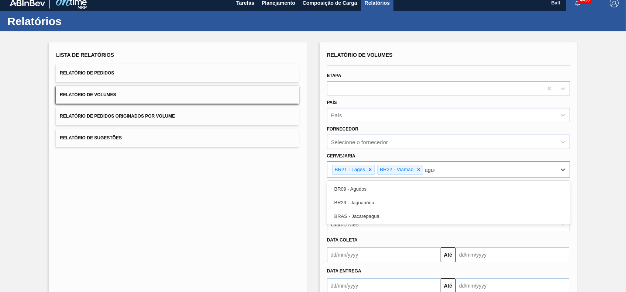
type input "agudo"
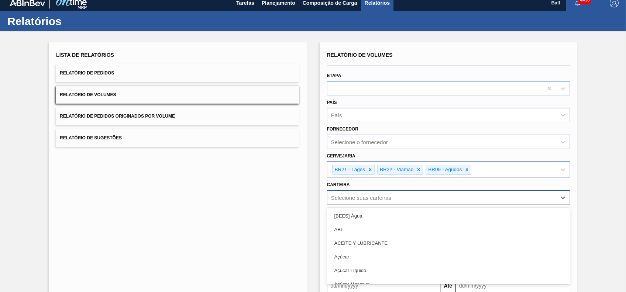
click at [381, 199] on div "option [BEES] Água focused, 1 of 101. 101 results available. Use Up and Down to…" at bounding box center [448, 198] width 243 height 14
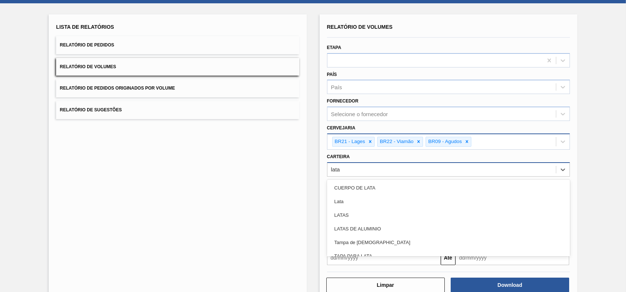
type input "latas"
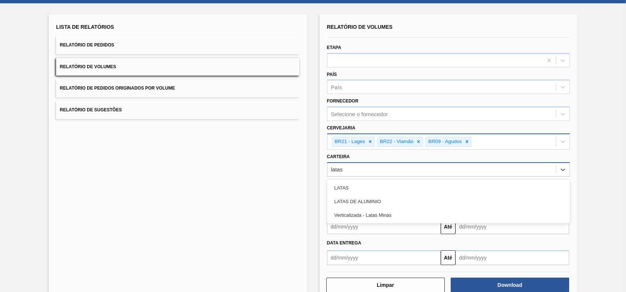
click at [381, 199] on div "LATAS DE ALUMINIO" at bounding box center [448, 202] width 243 height 14
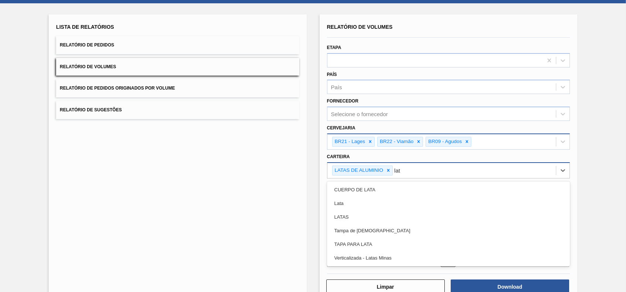
type input "lata"
click at [381, 199] on div "Lata" at bounding box center [448, 204] width 243 height 14
type input "latas"
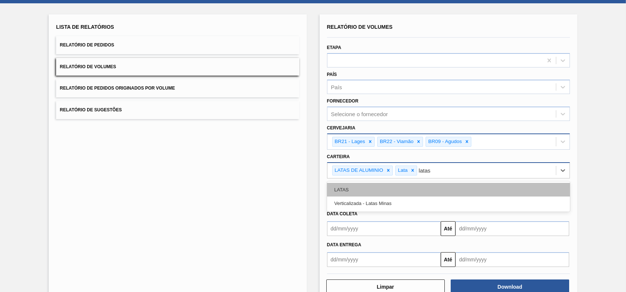
click at [387, 189] on div "LATAS" at bounding box center [448, 190] width 243 height 14
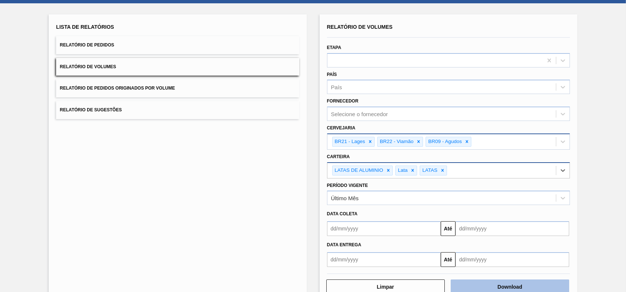
click at [528, 288] on button "Download" at bounding box center [510, 287] width 119 height 15
click at [199, 150] on div "Lista de Relatórios Relatório de Pedidos Relatório de Volumes Relatório de Pedi…" at bounding box center [178, 158] width 258 height 288
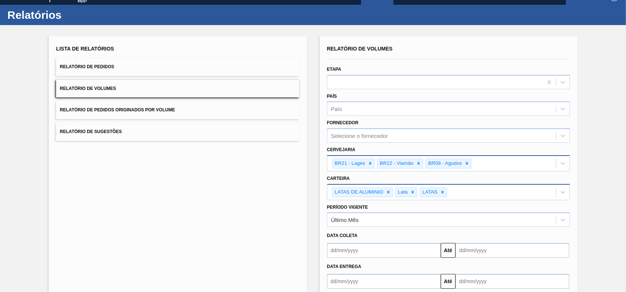
scroll to position [0, 0]
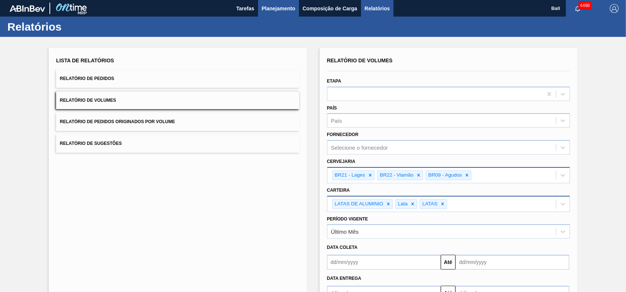
click at [269, 11] on span "Planejamento" at bounding box center [279, 8] width 34 height 9
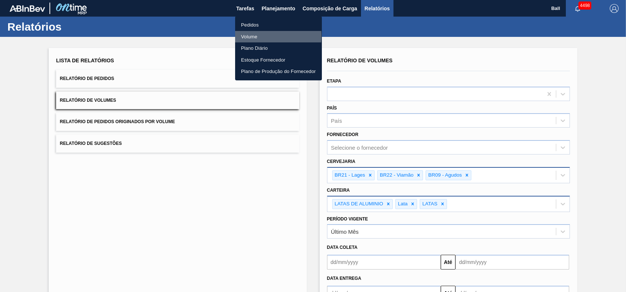
click at [253, 36] on li "Volume" at bounding box center [278, 37] width 87 height 12
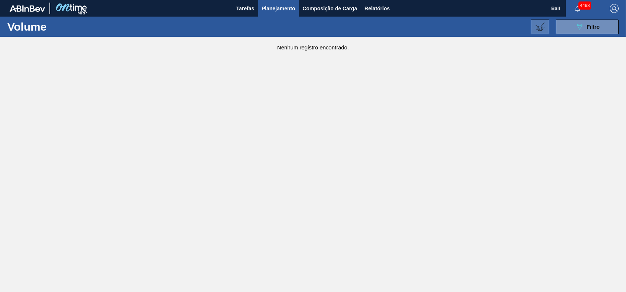
click at [541, 27] on icon at bounding box center [540, 27] width 9 height 9
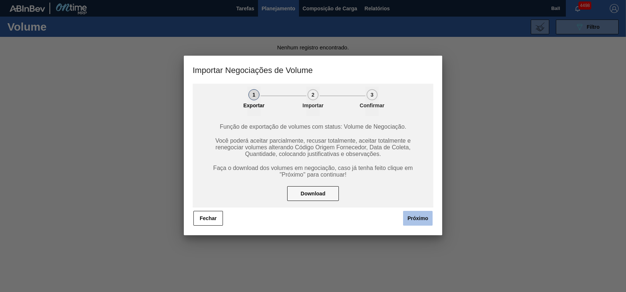
click at [414, 226] on button "Próximo" at bounding box center [418, 218] width 30 height 15
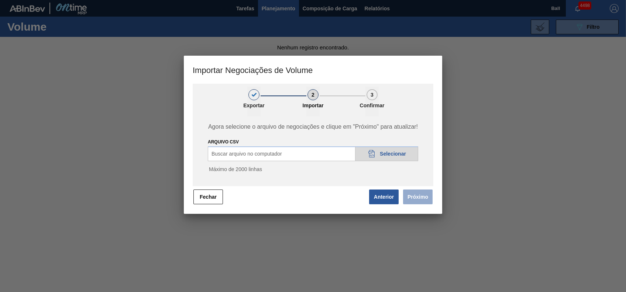
click at [382, 151] on div "20DAD902-3625-4257-8FDA-0C0CB19E2A3D Selecionar" at bounding box center [386, 154] width 63 height 15
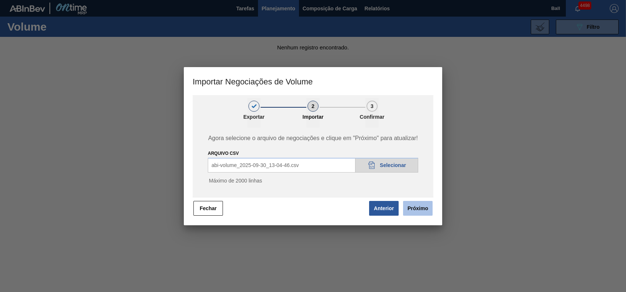
click at [425, 211] on button "Próximo" at bounding box center [418, 208] width 30 height 15
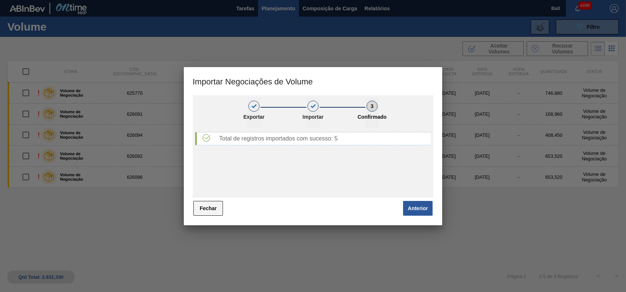
click at [204, 210] on button "Fechar" at bounding box center [209, 208] width 30 height 15
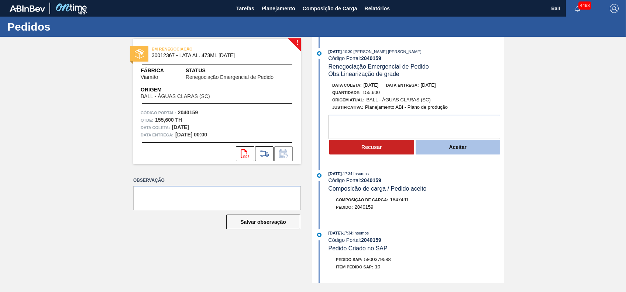
click at [469, 147] on button "Aceitar" at bounding box center [458, 147] width 85 height 15
click at [451, 142] on button "Aceitar" at bounding box center [458, 147] width 85 height 15
click at [472, 149] on button "Aceitar" at bounding box center [458, 147] width 85 height 15
click at [480, 152] on button "Aceitar" at bounding box center [458, 147] width 85 height 15
click at [477, 148] on button "Aceitar" at bounding box center [458, 147] width 85 height 15
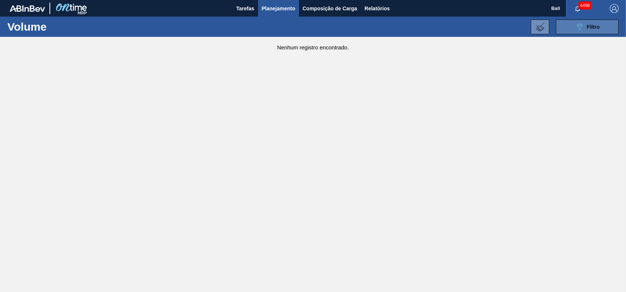
click at [584, 28] on div "089F7B8B-B2A5-4AFE-B5C0-19BA573D28AC Filtro" at bounding box center [587, 27] width 25 height 9
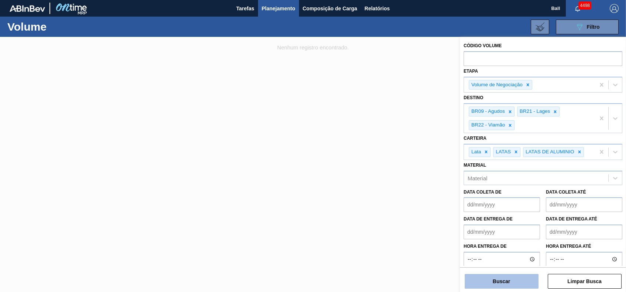
click at [521, 286] on button "Buscar" at bounding box center [502, 281] width 74 height 15
